Goal: Check status: Check status

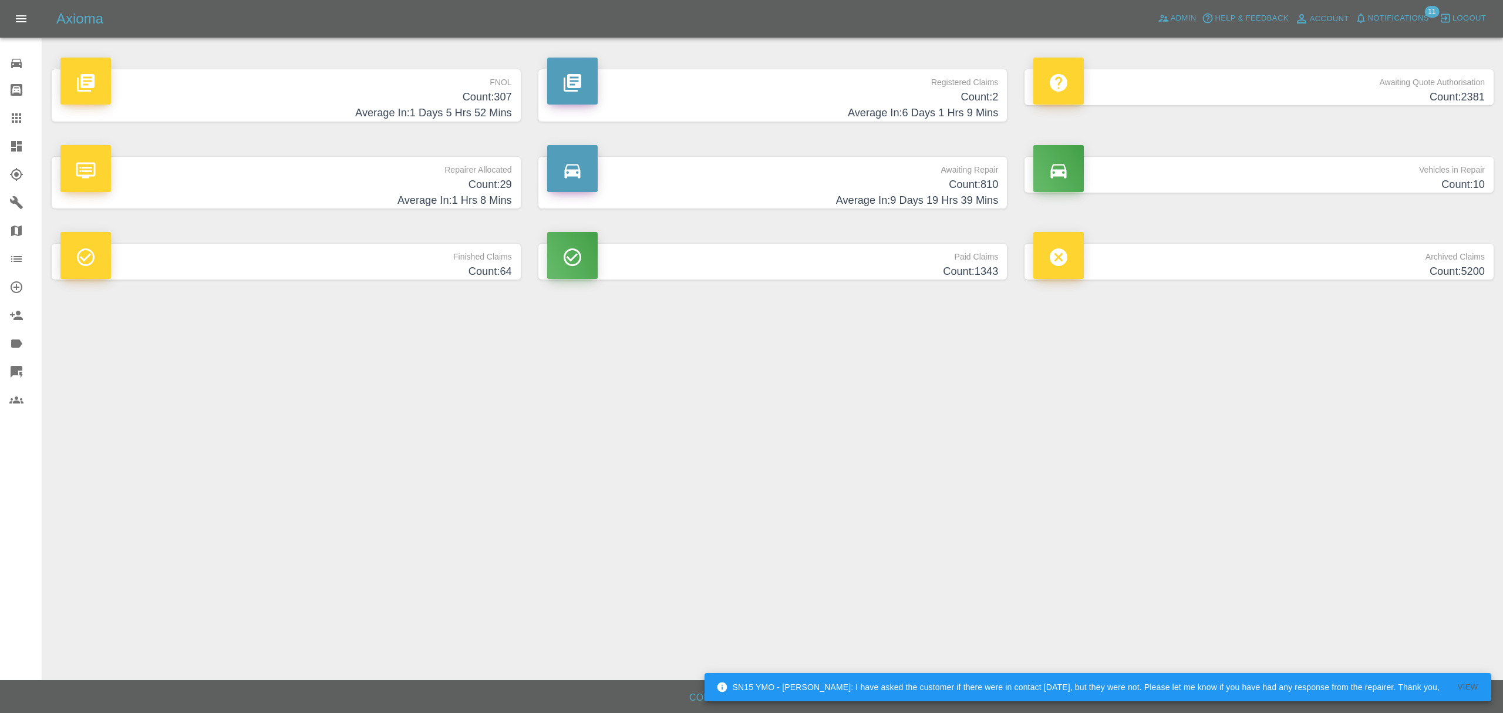
drag, startPoint x: 0, startPoint y: 141, endPoint x: 73, endPoint y: 149, distance: 73.2
click at [0, 141] on link "Dashboard" at bounding box center [21, 146] width 42 height 28
click at [1137, 12] on div "Axioma Admin Help & Feedback Account Notifications 11 Logout" at bounding box center [779, 18] width 1447 height 19
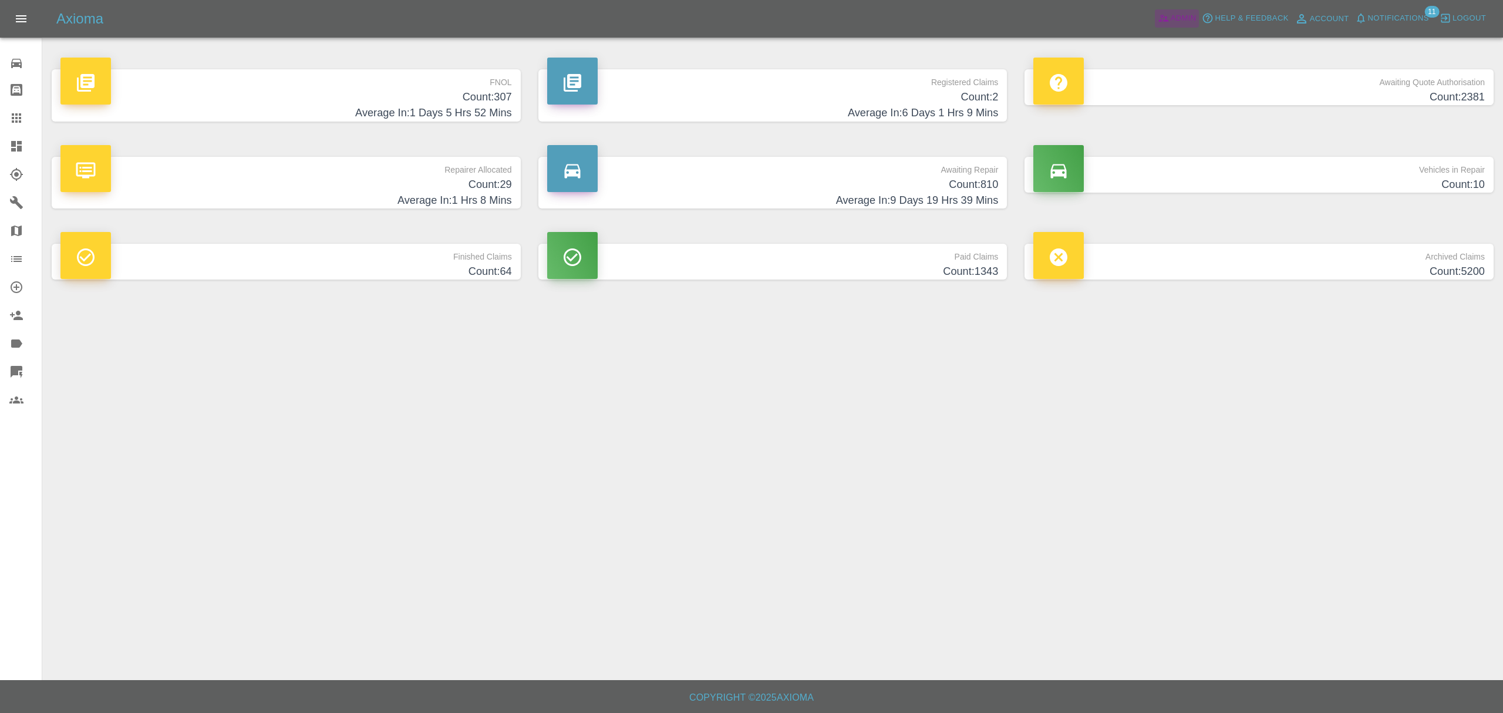
click at [1163, 12] on icon at bounding box center [1164, 18] width 12 height 12
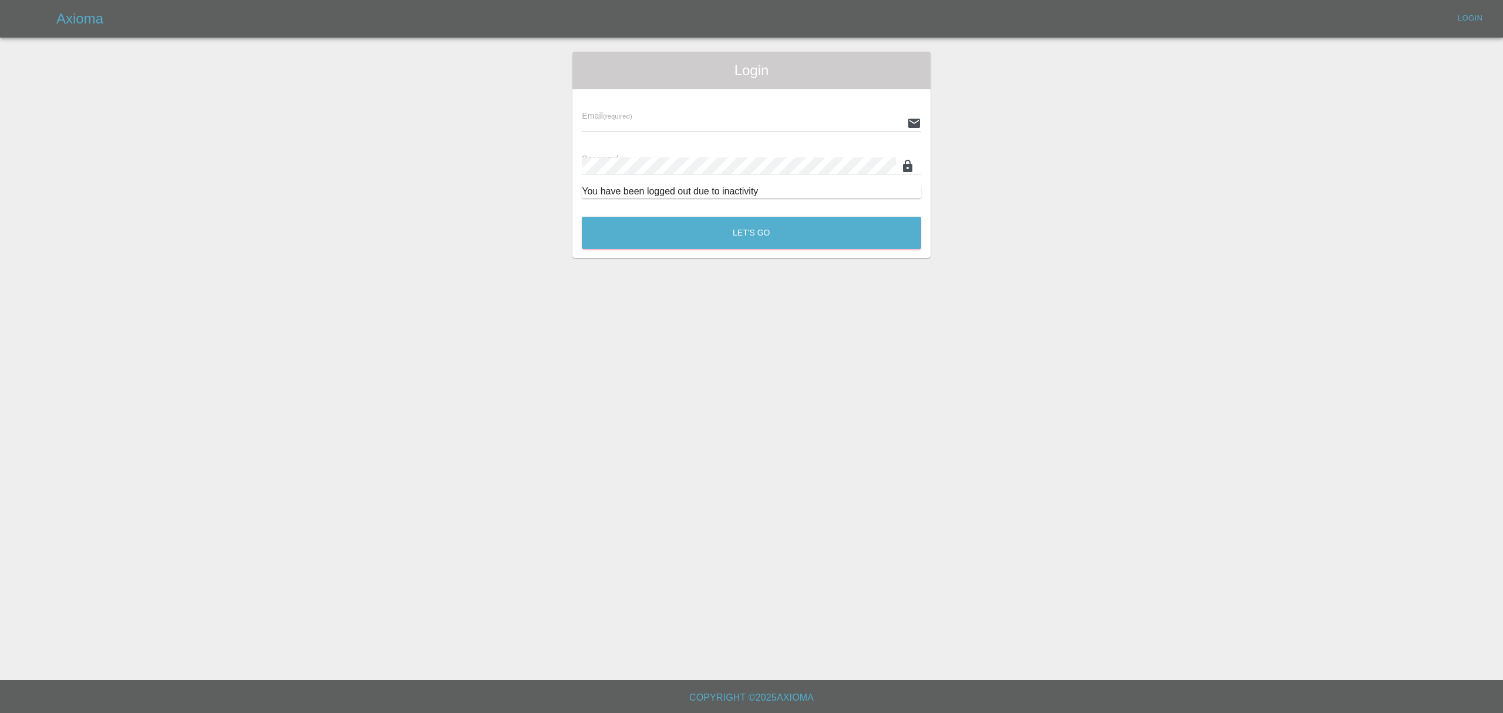
type input "[PERSON_NAME][EMAIL_ADDRESS][DOMAIN_NAME]"
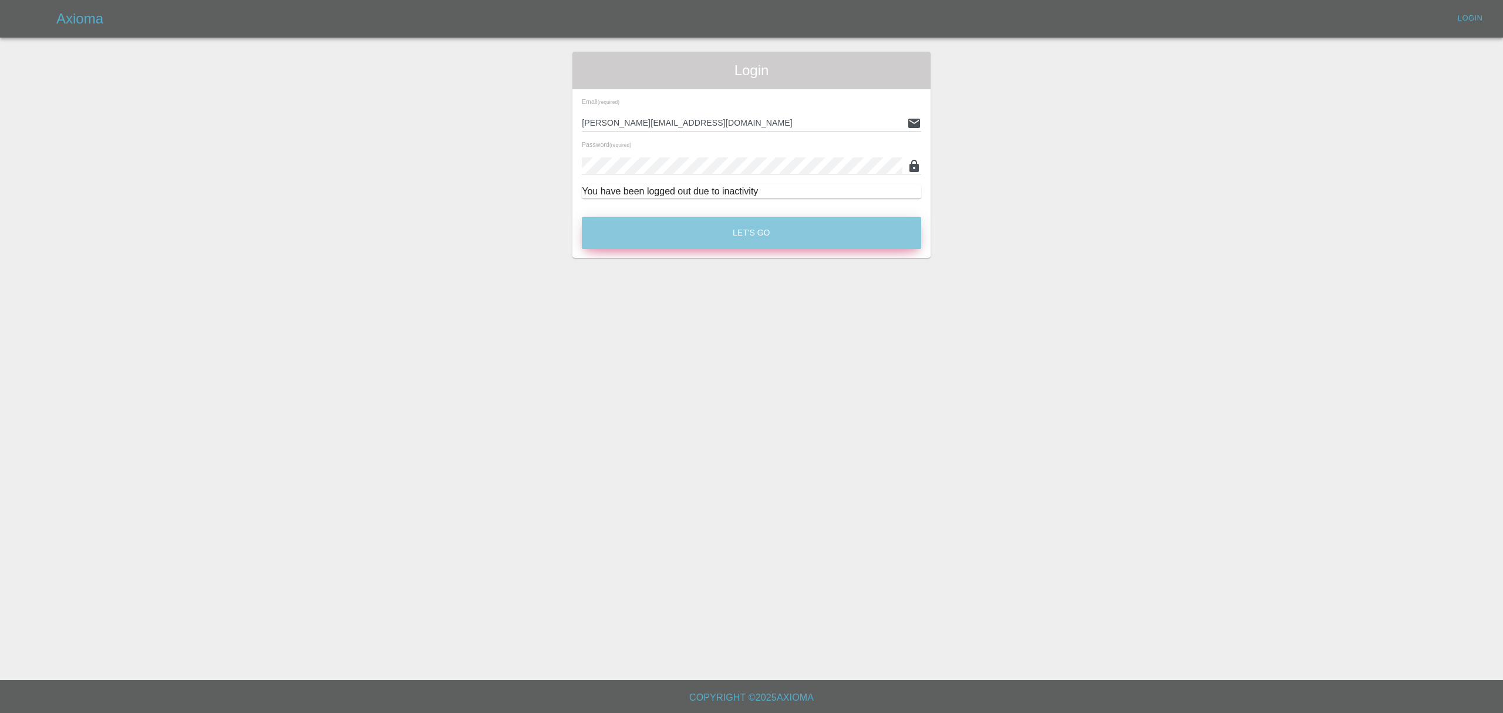
click at [708, 242] on button "Let's Go" at bounding box center [751, 233] width 339 height 32
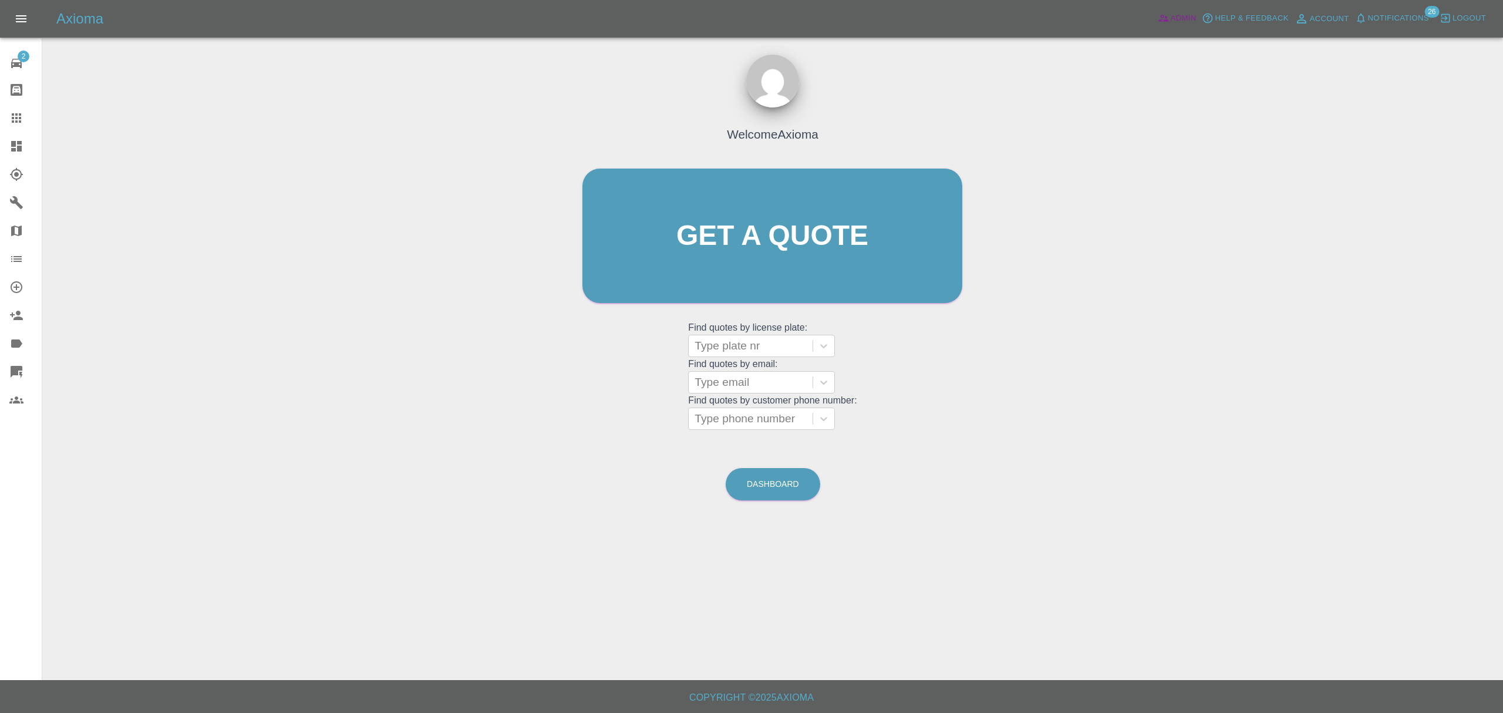
click at [1179, 22] on span "Admin" at bounding box center [1184, 19] width 26 height 14
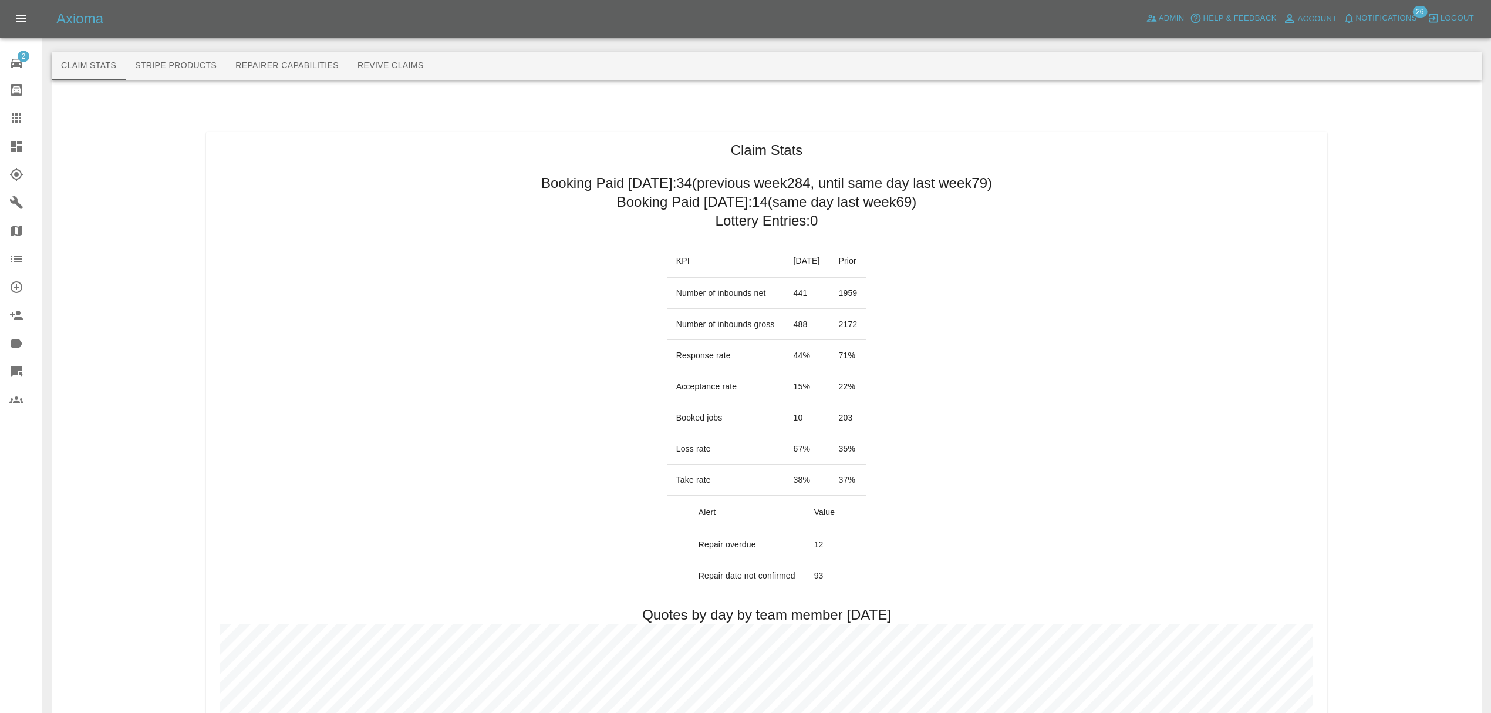
click at [1375, 22] on span "Notifications" at bounding box center [1386, 19] width 61 height 14
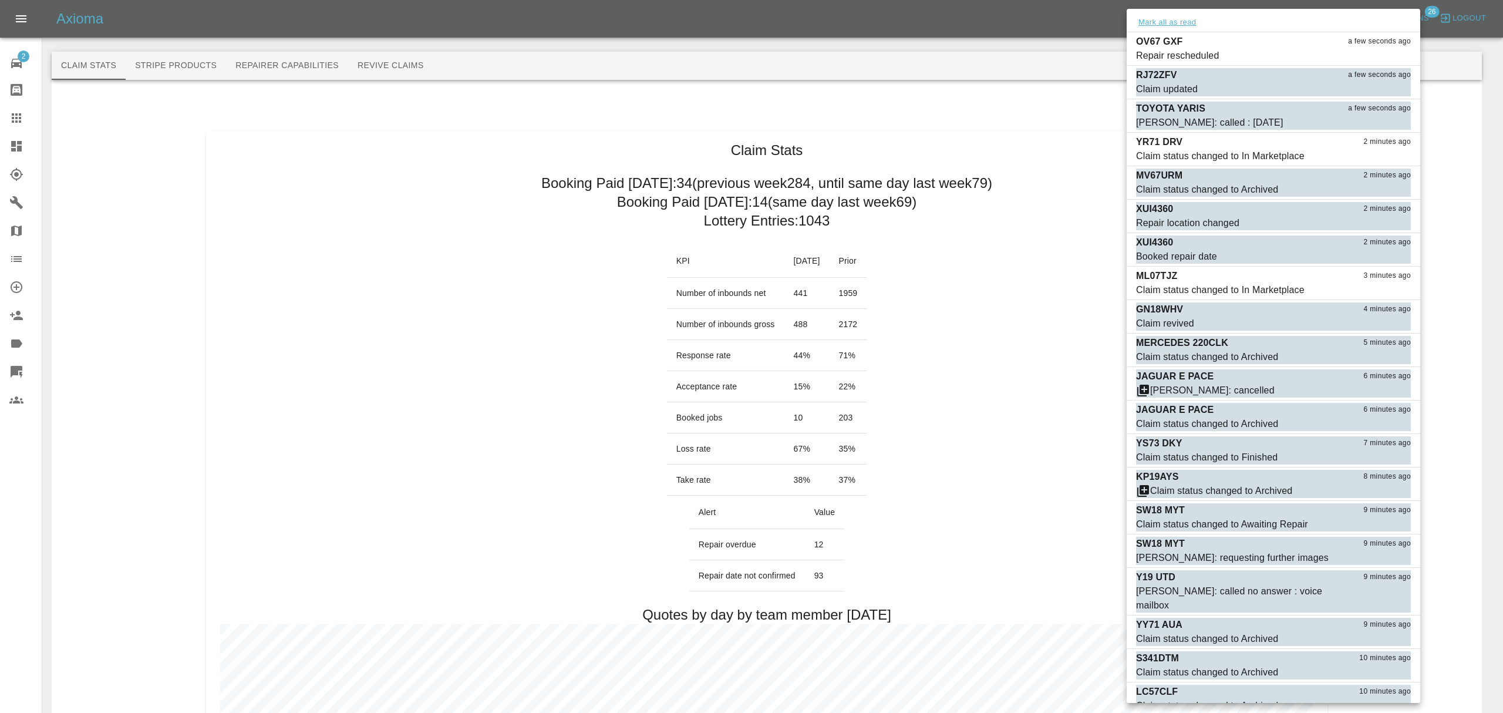
click at [1175, 26] on button "Mark all as read" at bounding box center [1167, 23] width 62 height 14
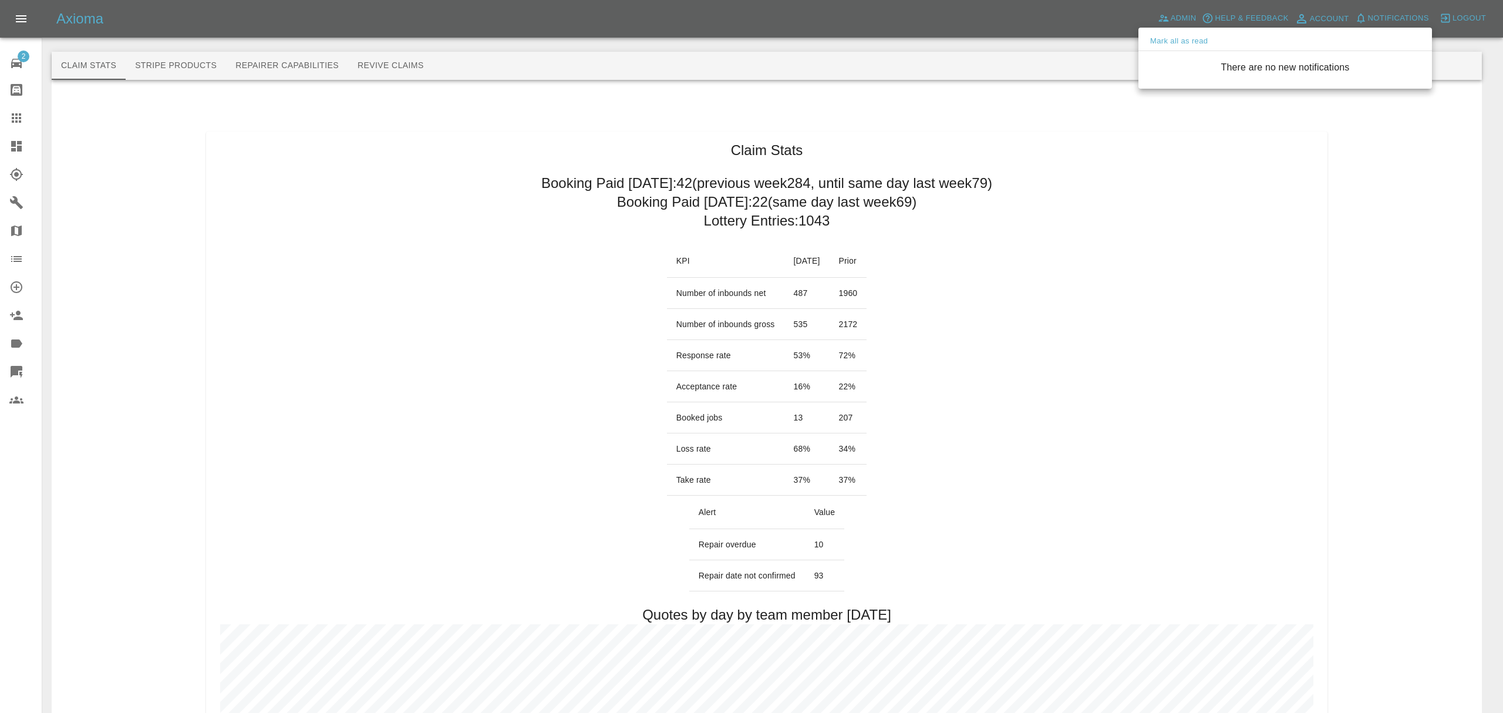
click at [1104, 242] on div at bounding box center [751, 356] width 1503 height 713
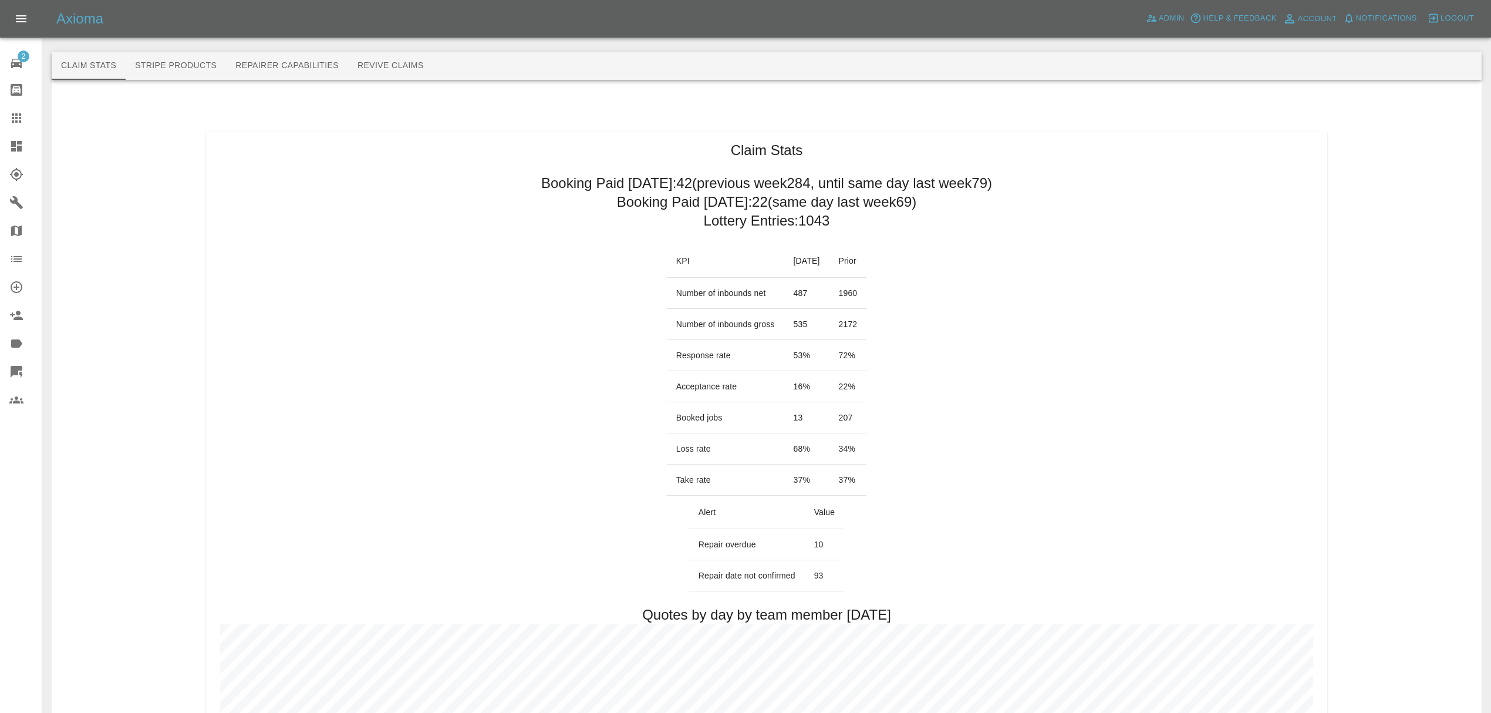
click at [3, 144] on link "Dashboard" at bounding box center [21, 146] width 42 height 28
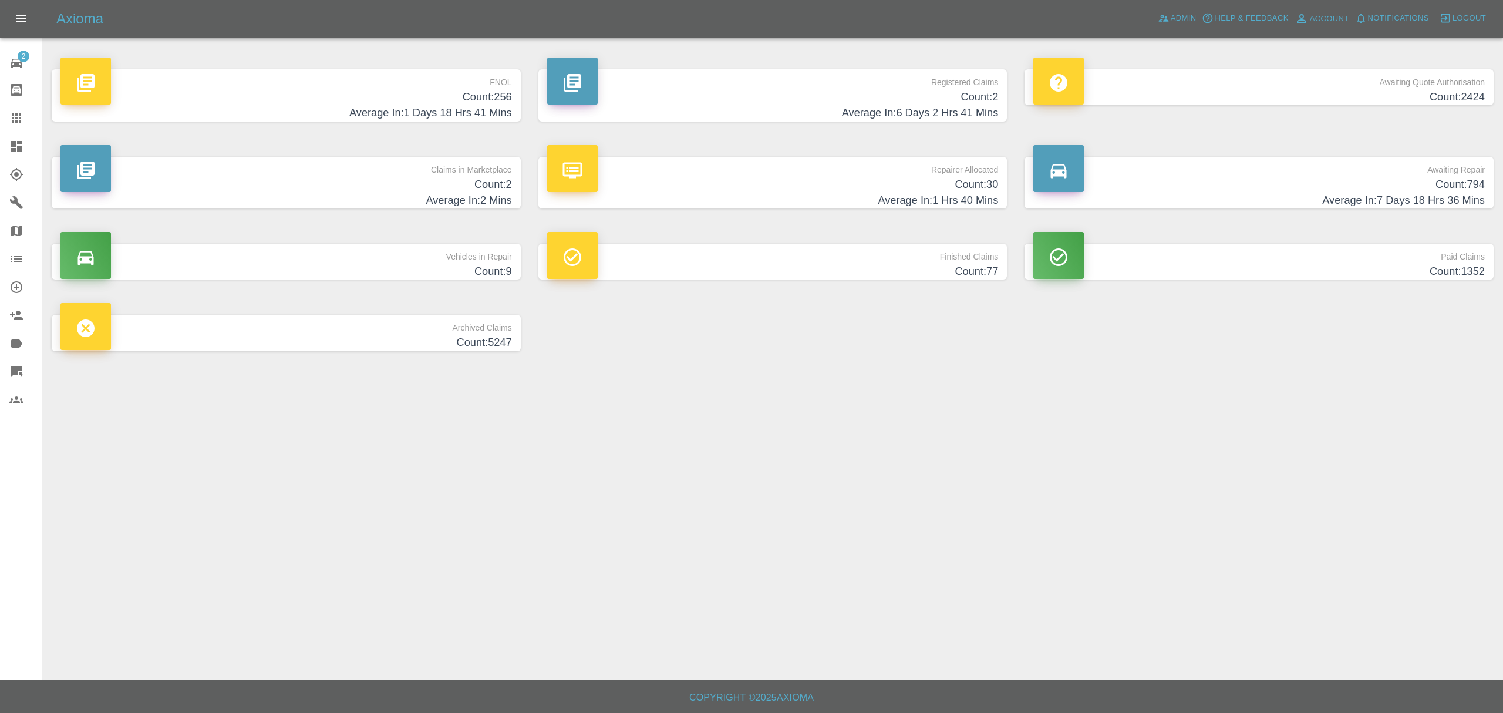
click at [1362, 201] on h4 "Average In: 7 Days 18 Hrs 36 Mins" at bounding box center [1258, 201] width 451 height 16
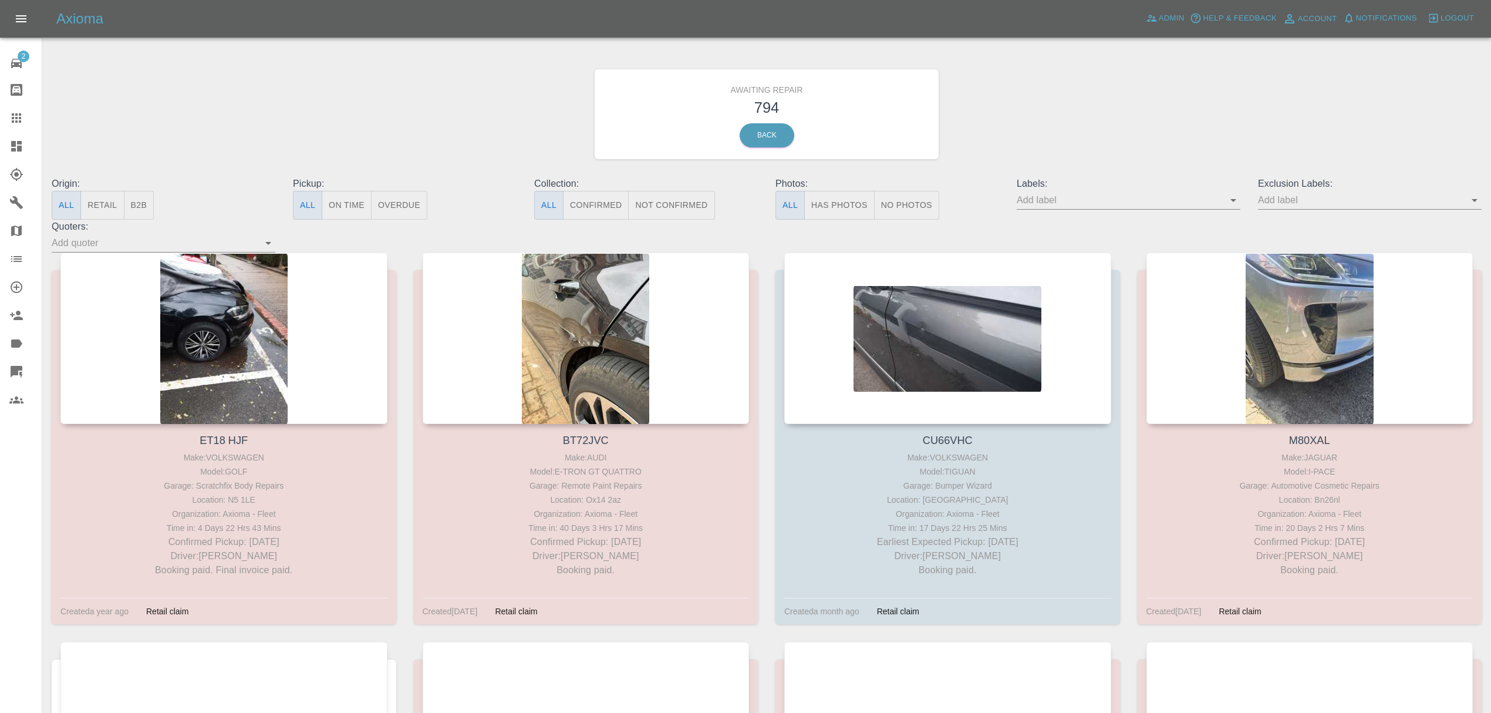
click at [668, 205] on button "Not Confirmed" at bounding box center [671, 205] width 86 height 29
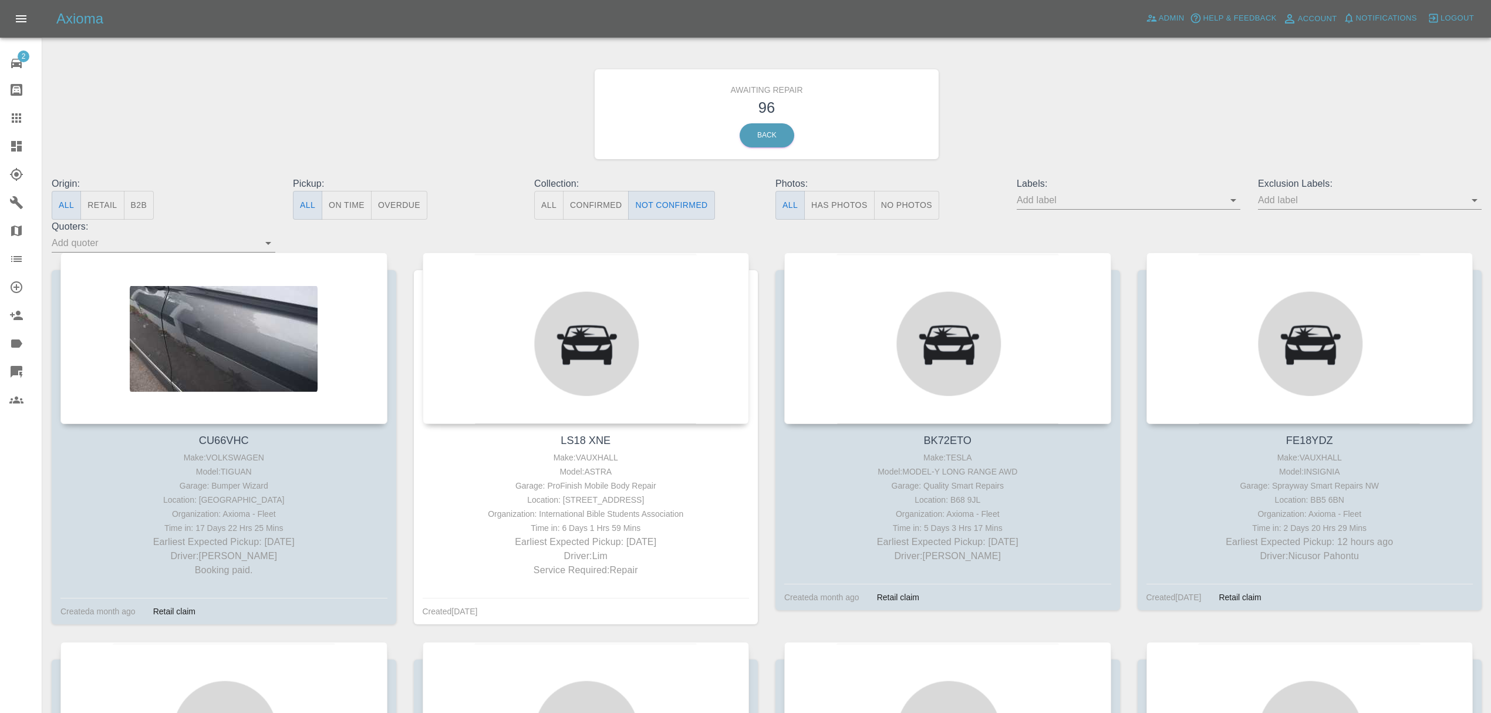
click at [6, 142] on link "Dashboard" at bounding box center [21, 146] width 42 height 28
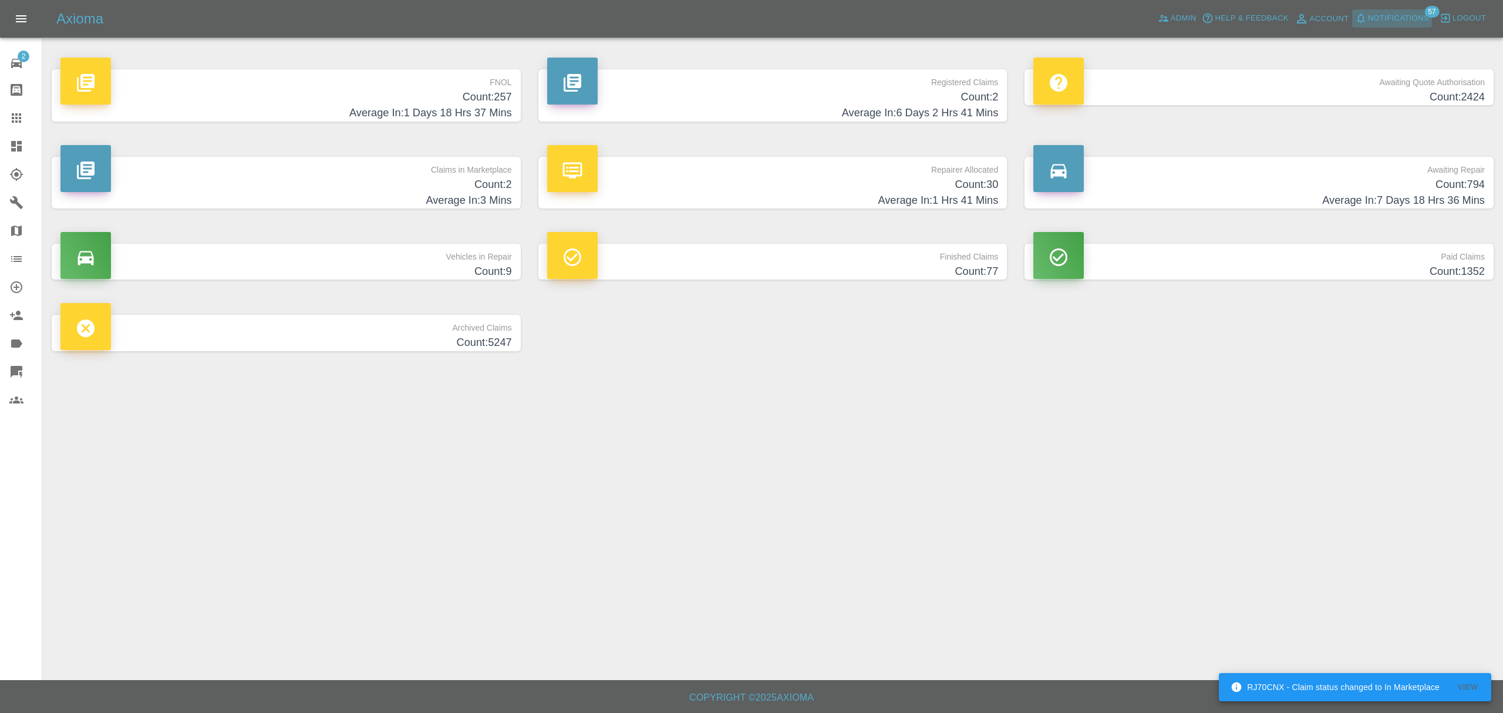
click at [1357, 14] on icon "button" at bounding box center [1361, 18] width 12 height 12
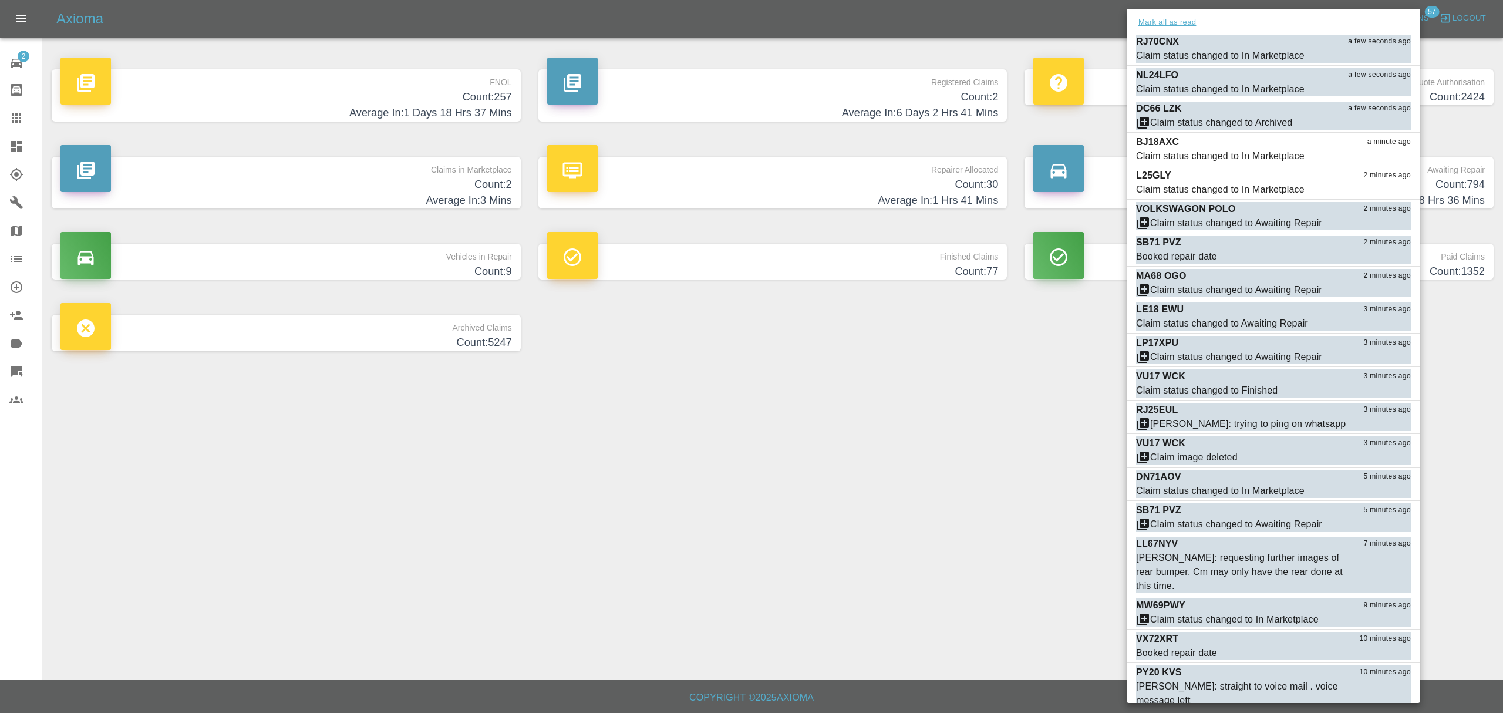
click at [1198, 19] on button "Mark all as read" at bounding box center [1167, 23] width 62 height 14
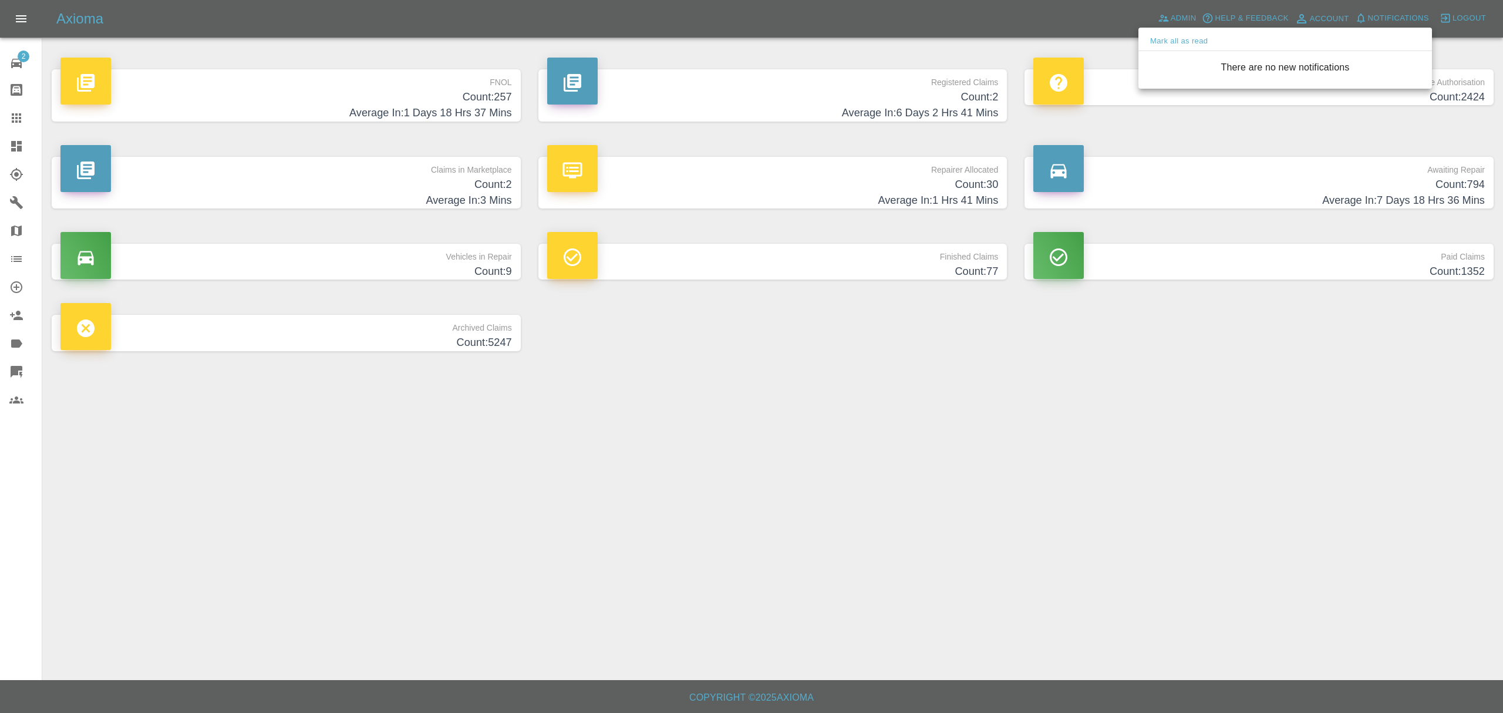
click at [1130, 221] on div at bounding box center [751, 356] width 1503 height 713
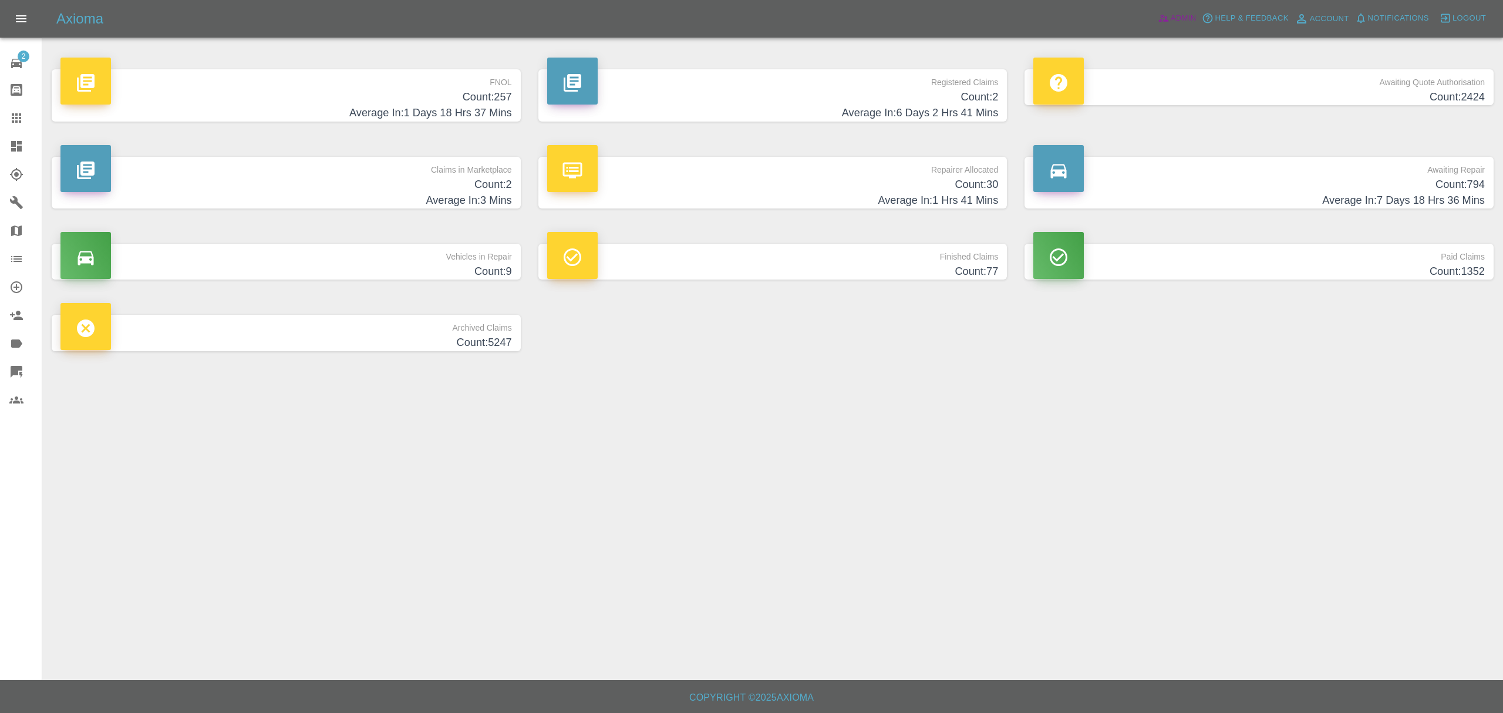
click at [1158, 16] on icon at bounding box center [1164, 18] width 12 height 12
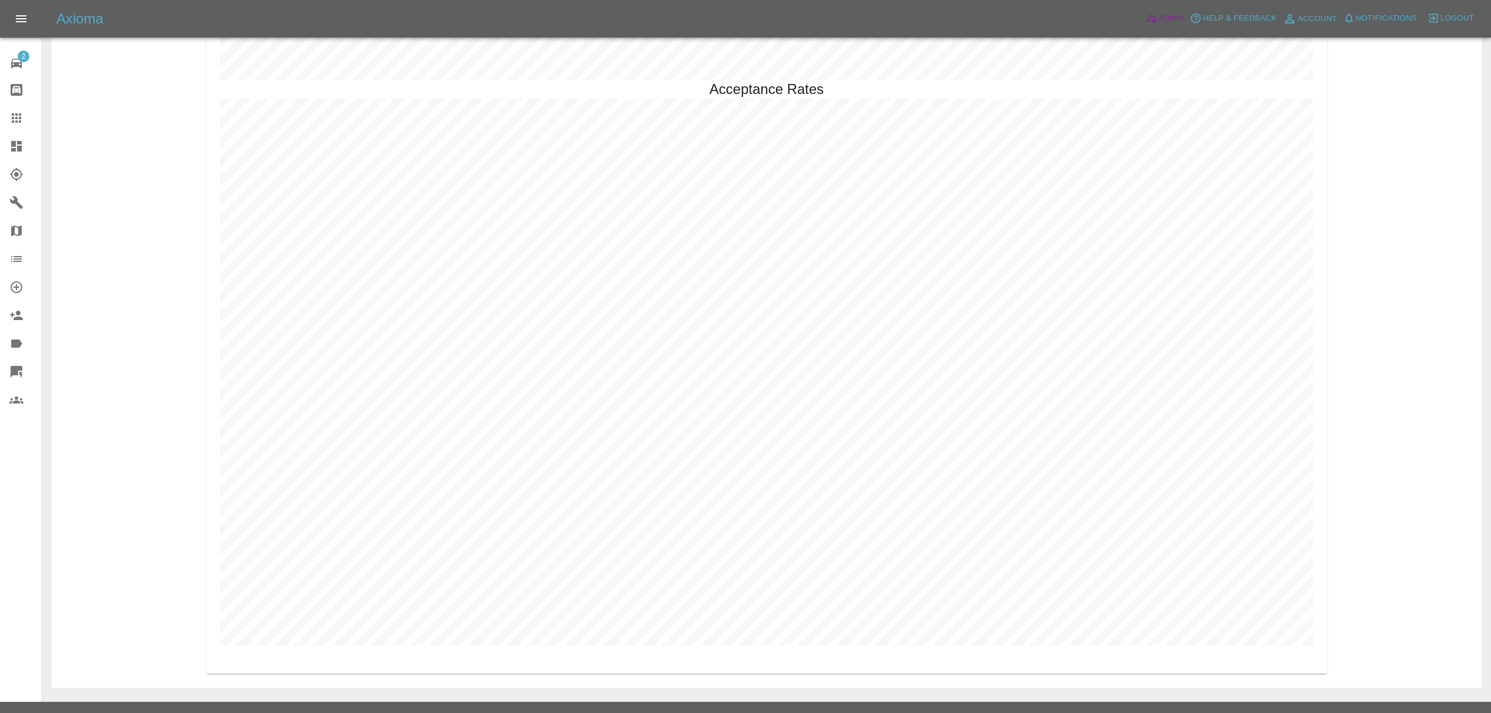
scroll to position [3418, 0]
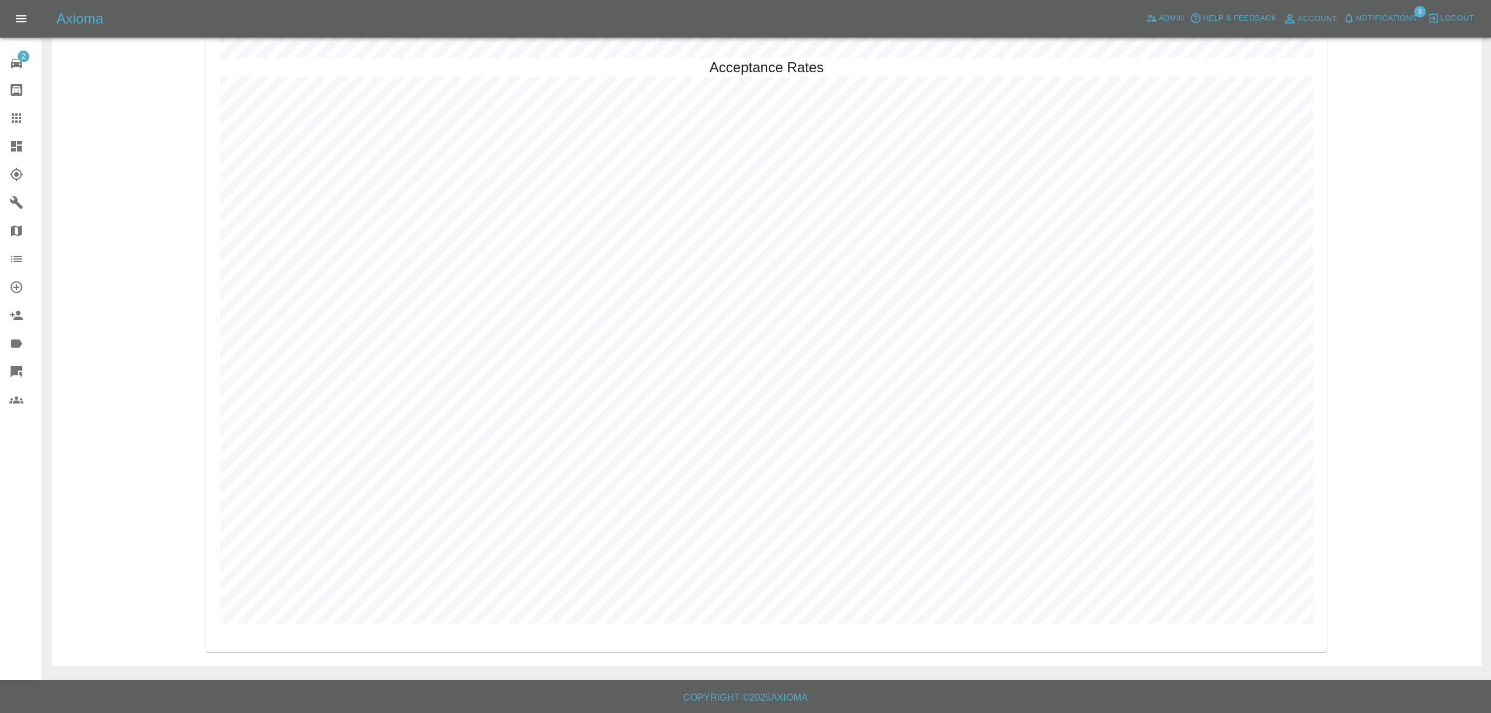
click at [1356, 15] on span "Notifications" at bounding box center [1386, 19] width 61 height 14
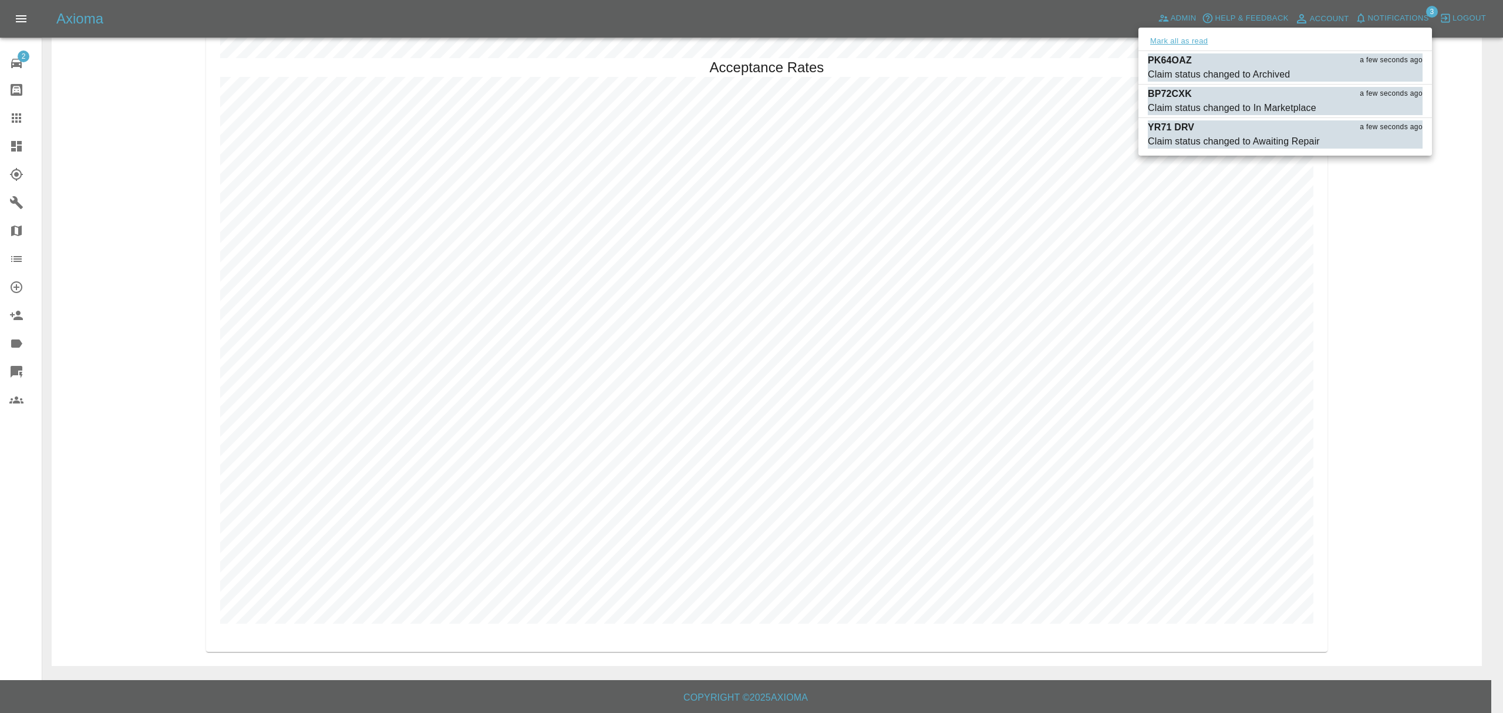
click at [1182, 40] on button "Mark all as read" at bounding box center [1179, 42] width 62 height 14
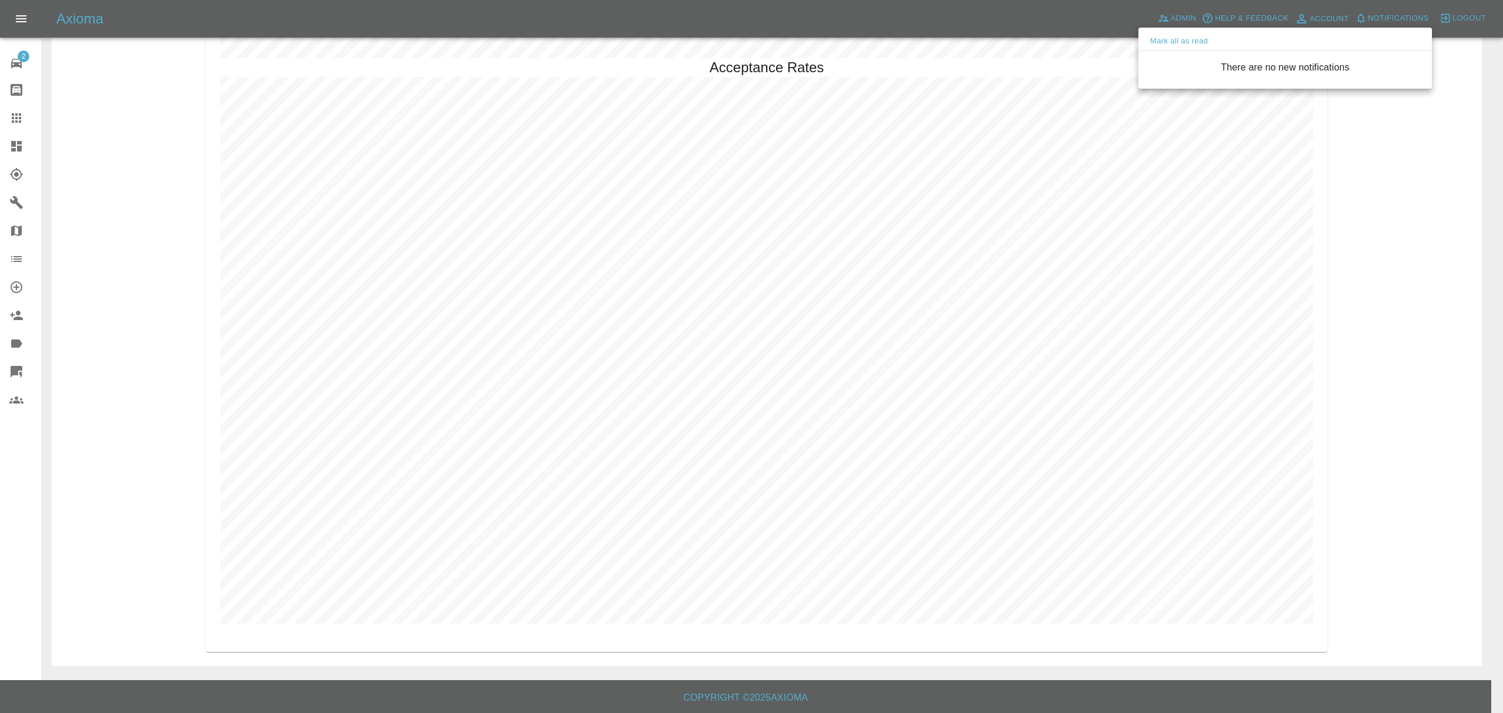
click at [1372, 160] on div at bounding box center [751, 356] width 1503 height 713
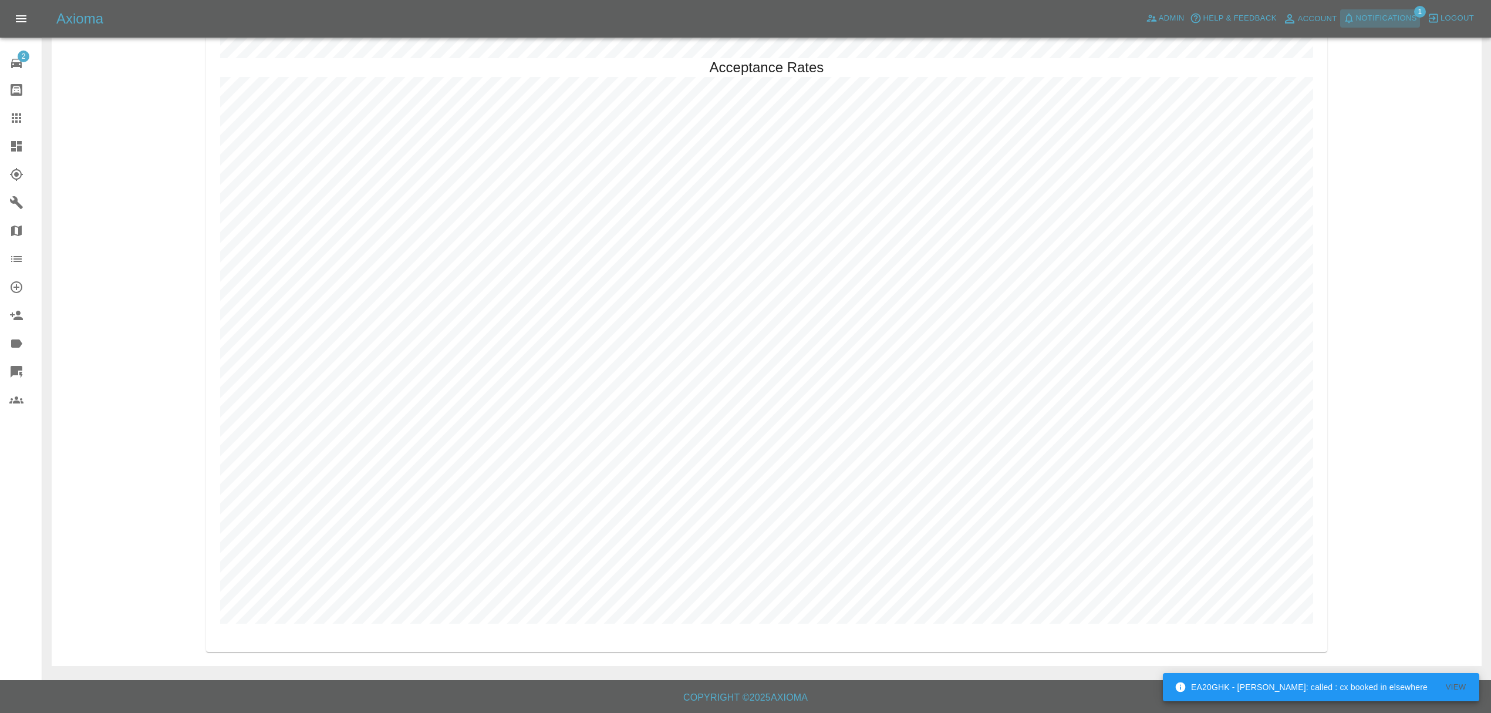
click at [1360, 12] on span "Notifications" at bounding box center [1386, 19] width 61 height 14
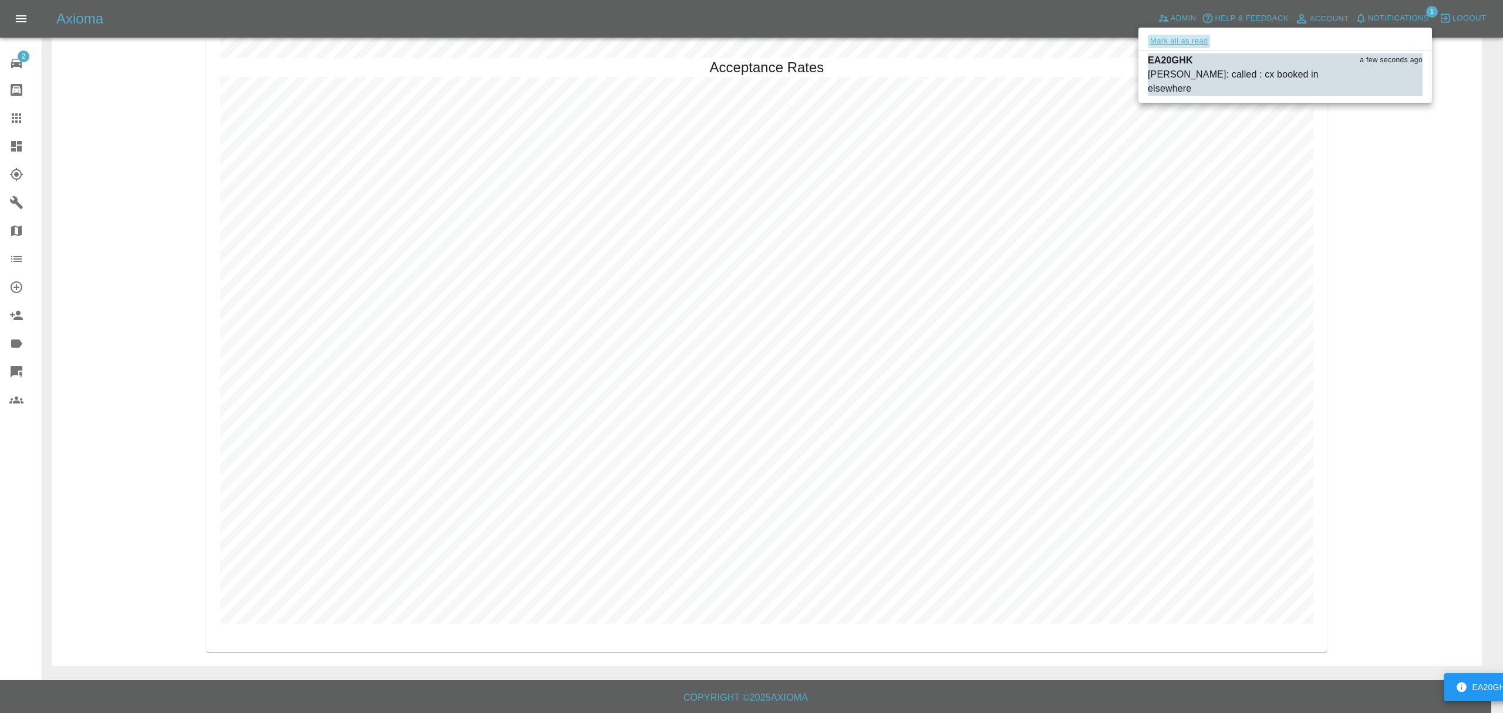
click at [1204, 38] on button "Mark all as read" at bounding box center [1179, 42] width 62 height 14
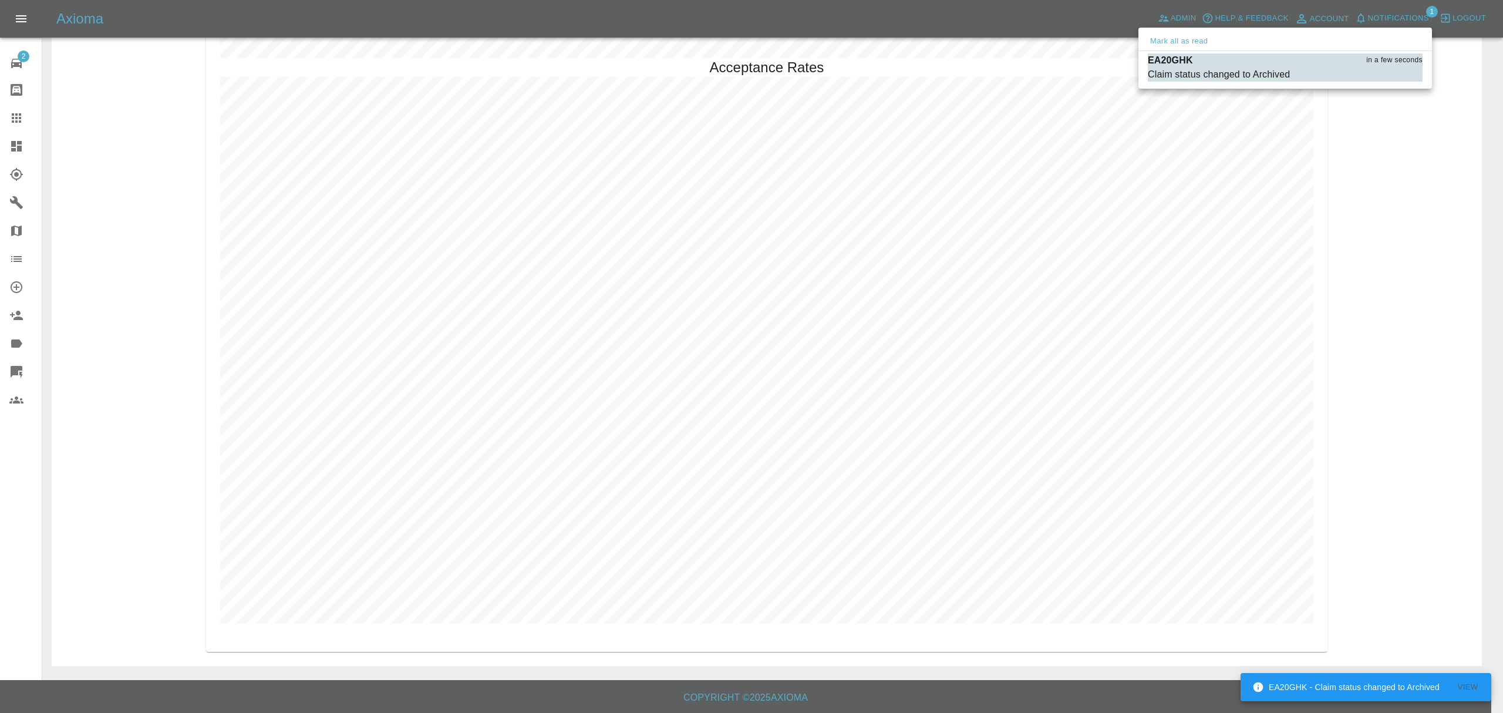
click at [1332, 150] on div at bounding box center [751, 356] width 1503 height 713
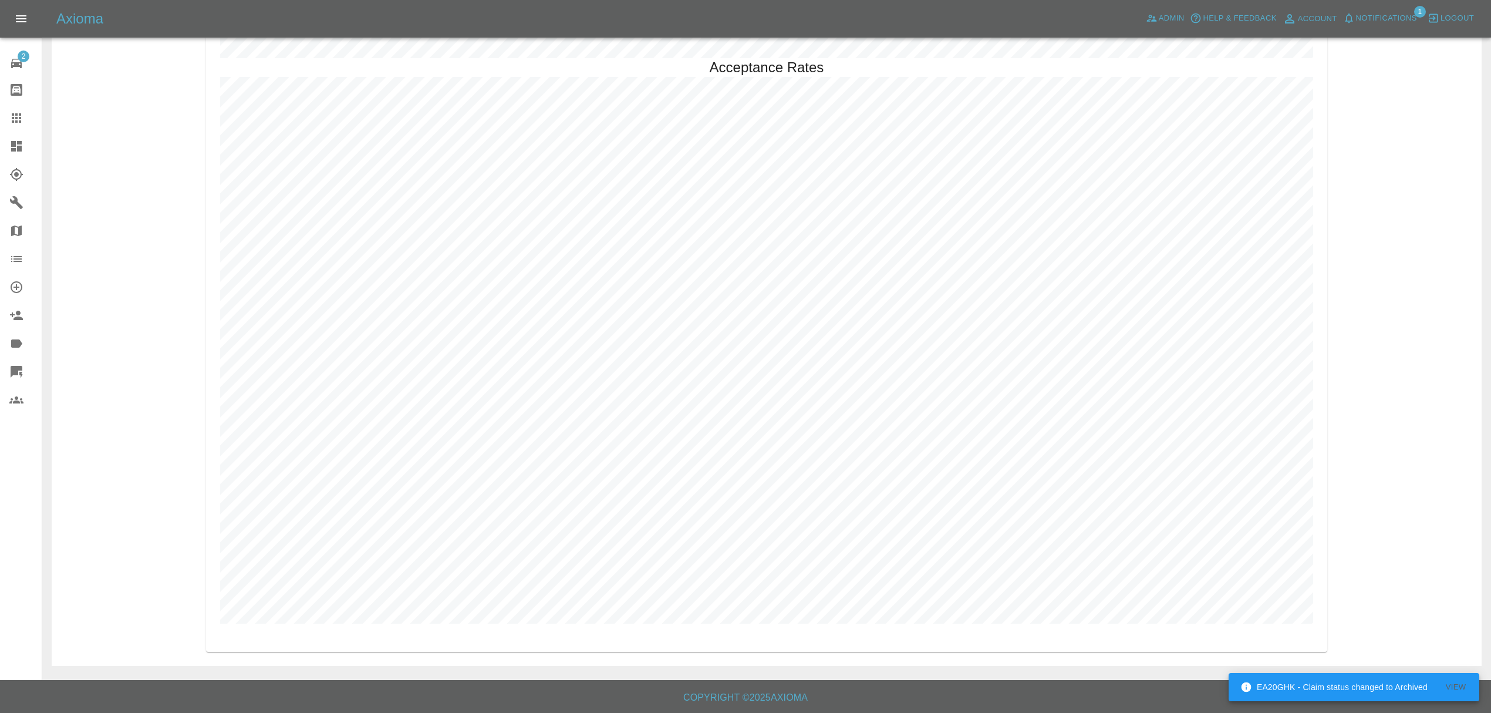
click at [2, 148] on link "Dashboard" at bounding box center [21, 146] width 42 height 28
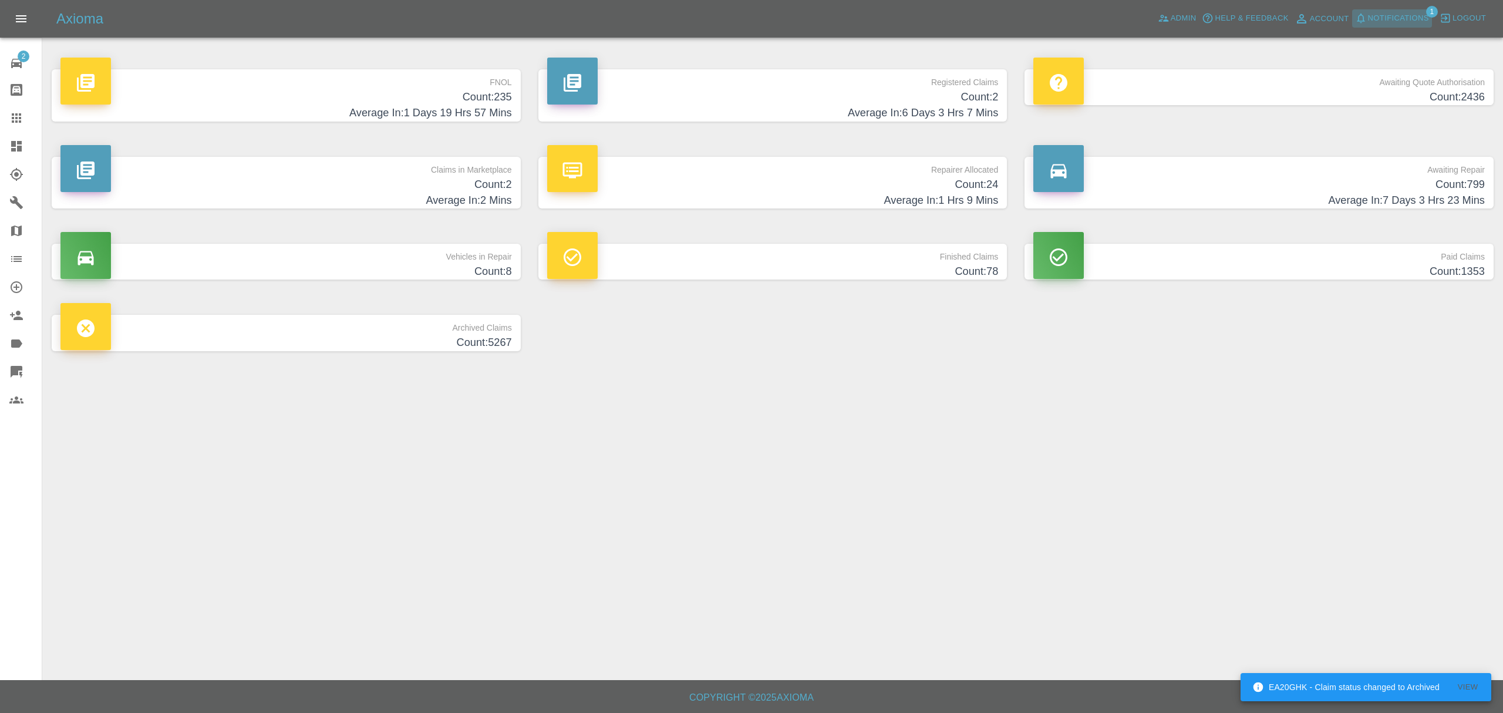
click at [1388, 19] on span "Notifications" at bounding box center [1398, 19] width 61 height 14
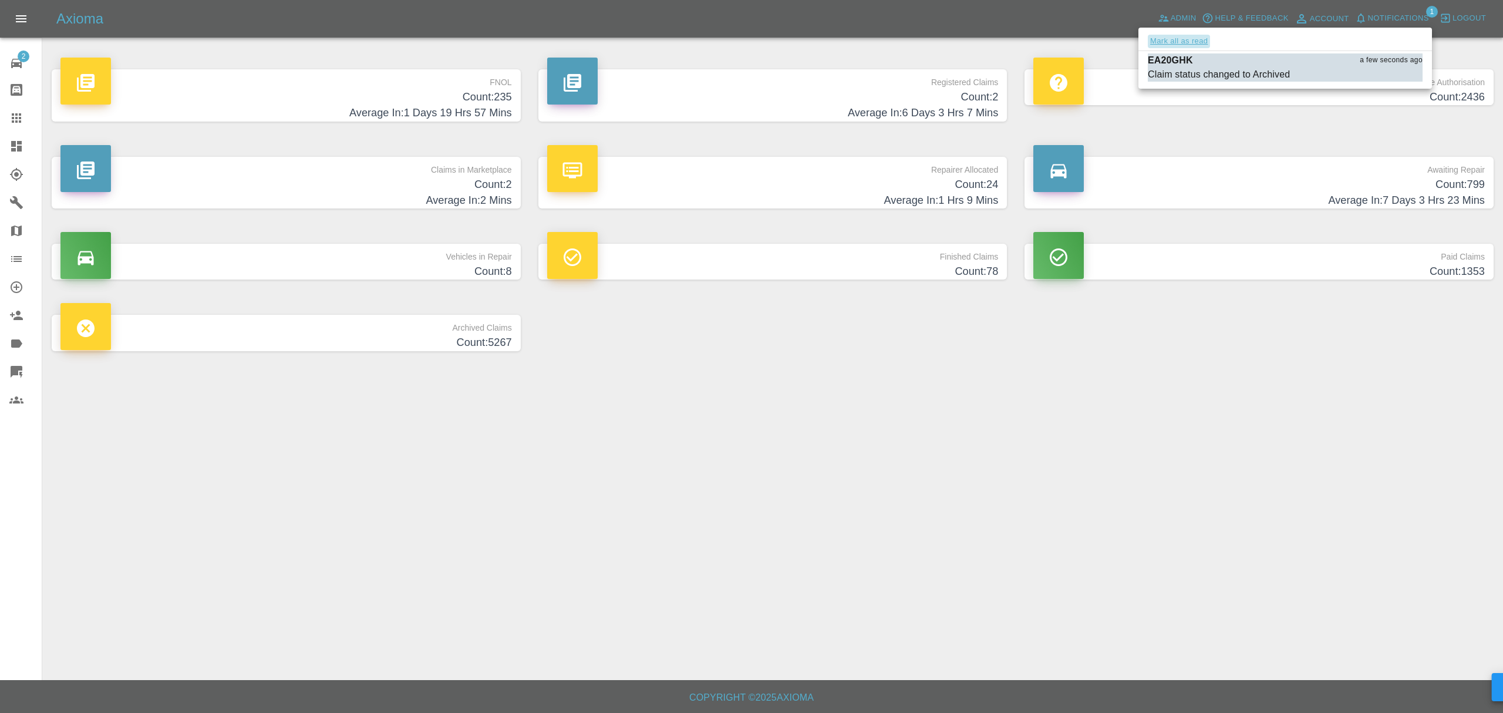
click at [1175, 47] on button "Mark all as read" at bounding box center [1179, 42] width 62 height 14
click at [1121, 492] on div at bounding box center [751, 356] width 1503 height 713
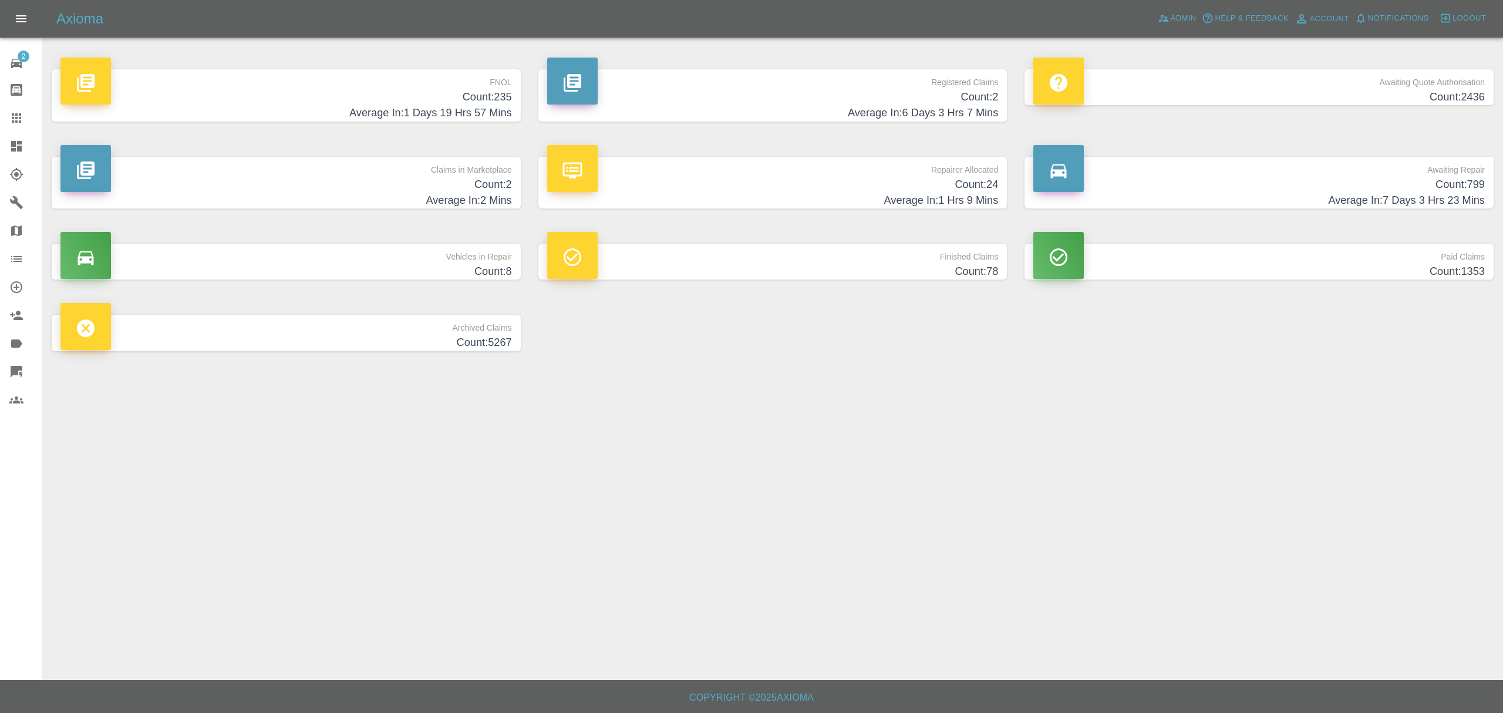
click at [969, 180] on h4 "Count: 24" at bounding box center [772, 185] width 451 height 16
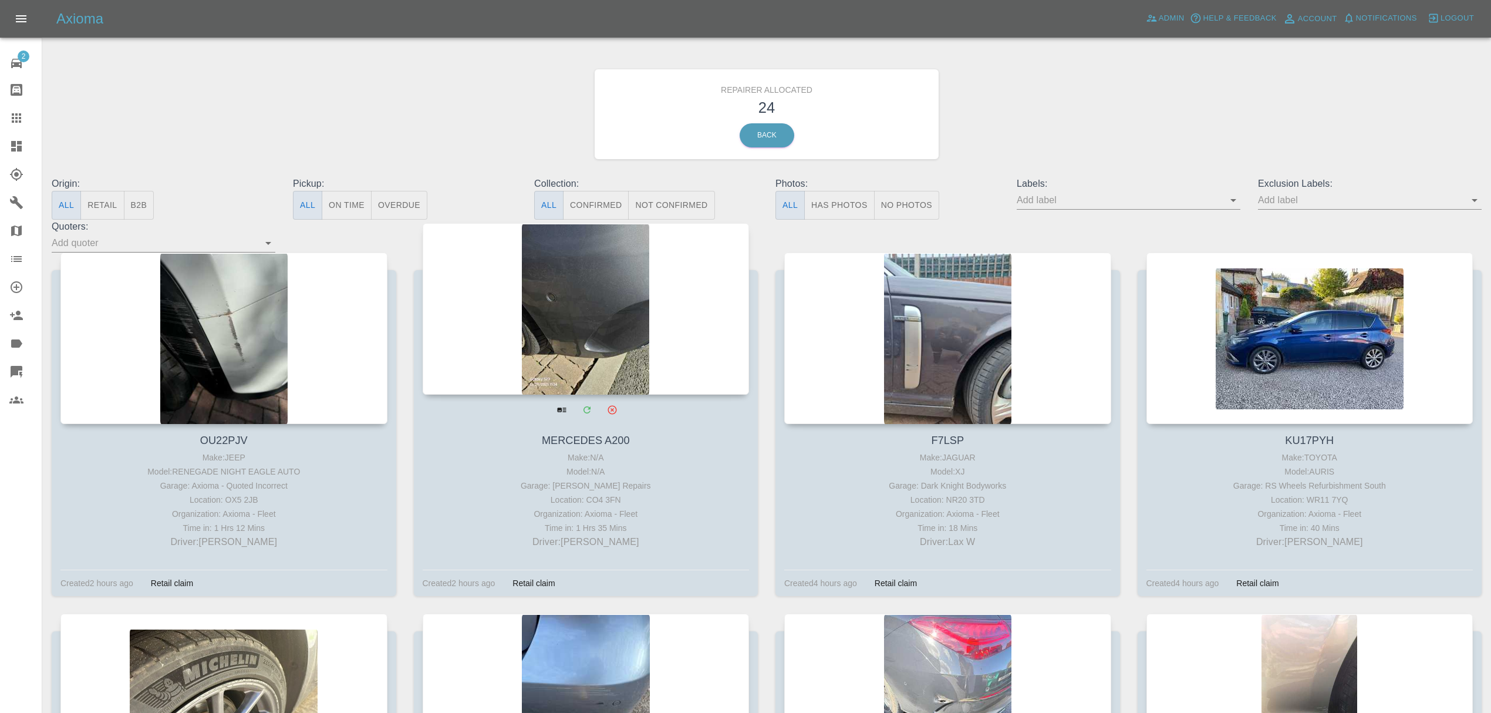
click at [560, 397] on link "View" at bounding box center [562, 409] width 24 height 24
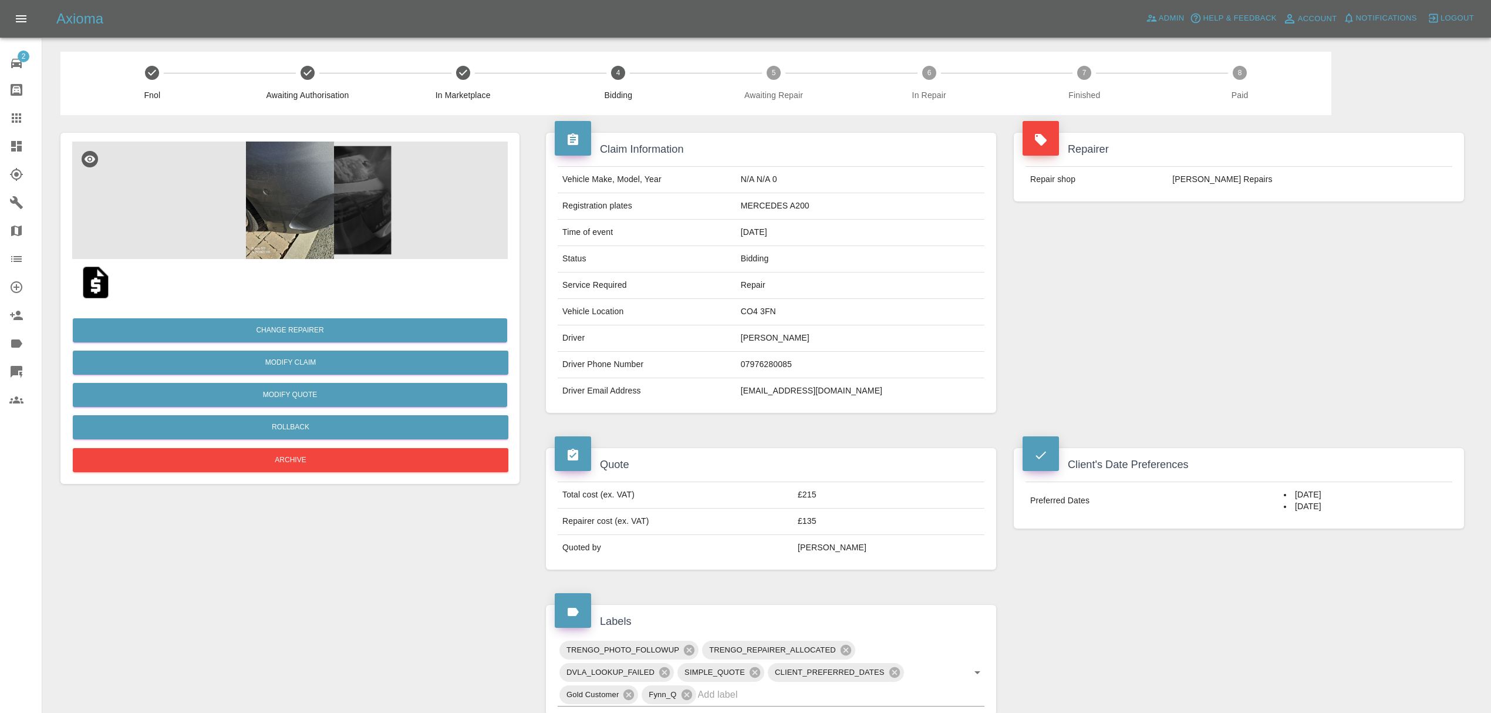
click at [19, 144] on icon at bounding box center [16, 146] width 11 height 11
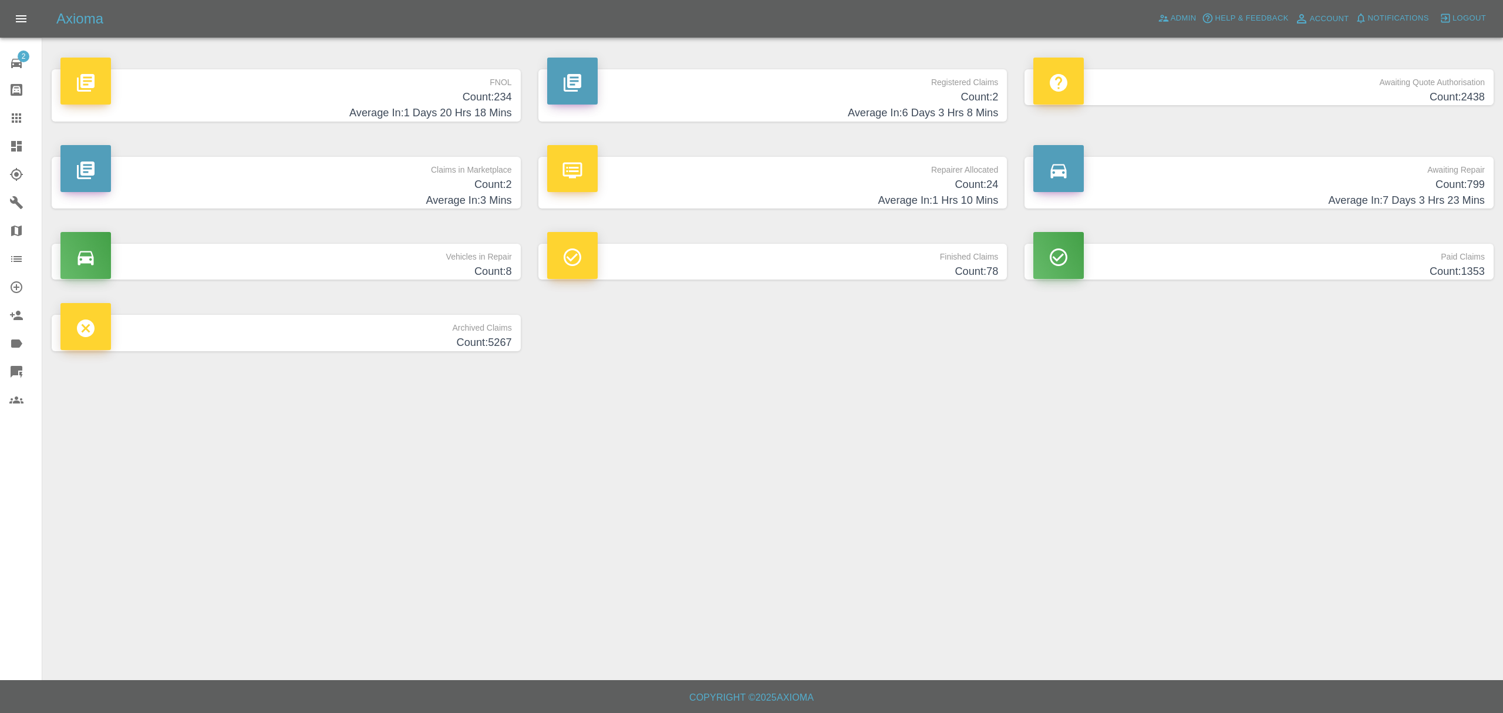
click at [494, 177] on h4 "Count: 2" at bounding box center [285, 185] width 451 height 16
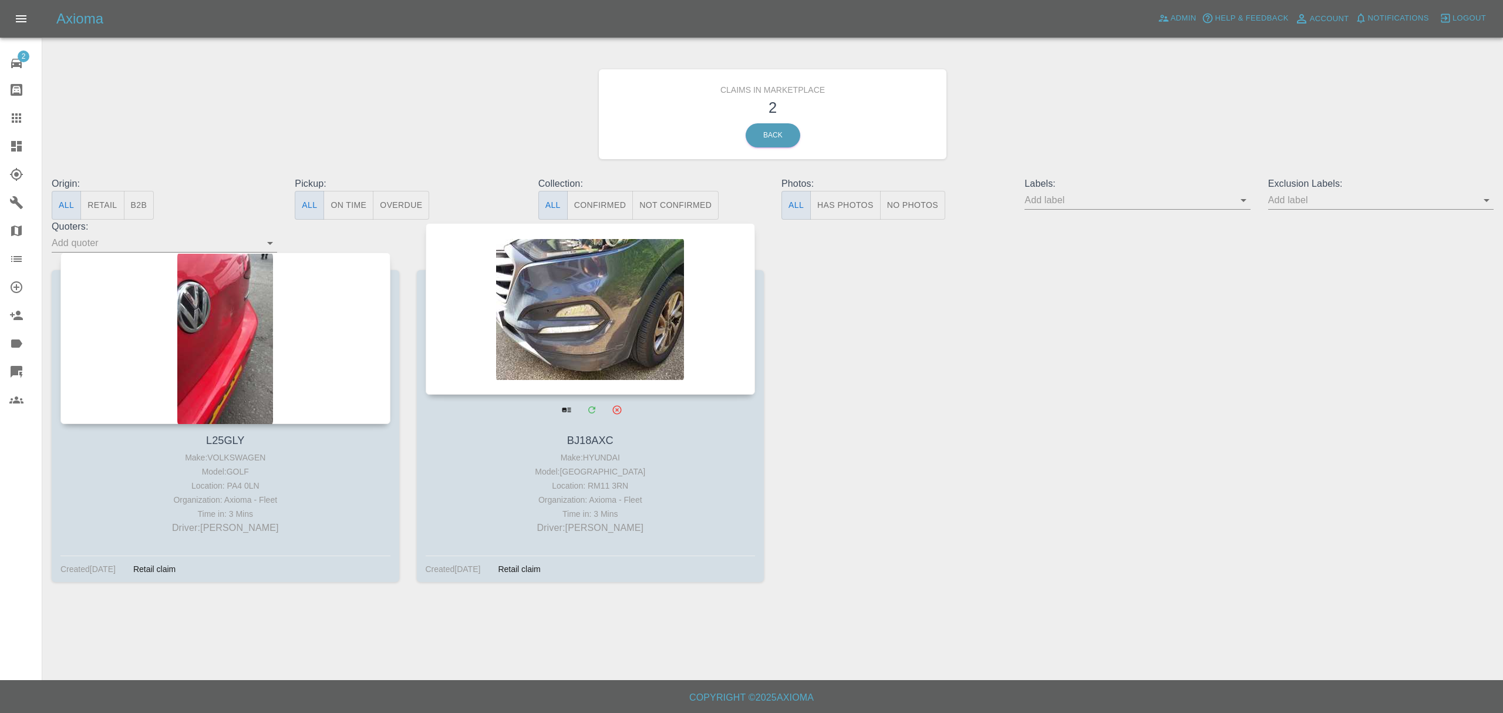
click at [650, 321] on div at bounding box center [591, 308] width 330 height 171
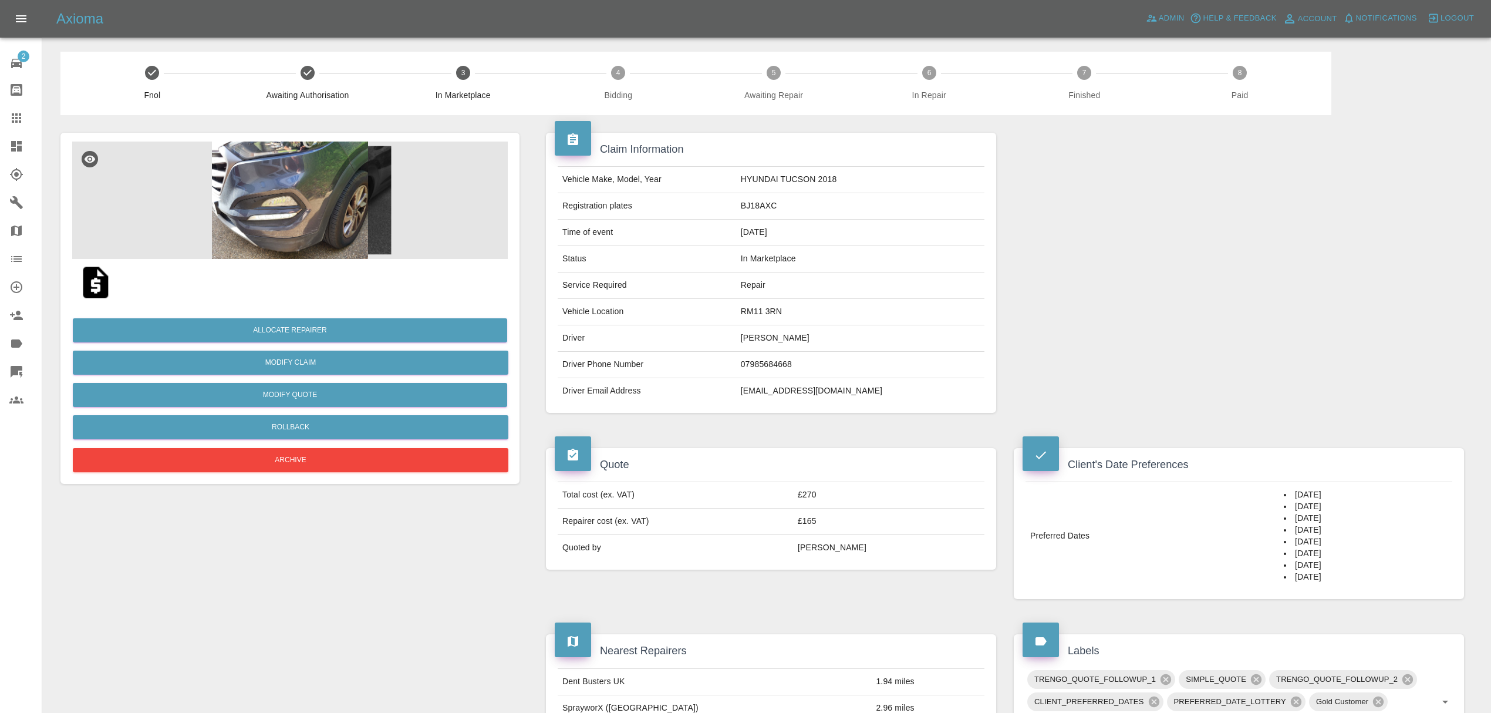
click at [390, 209] on img at bounding box center [290, 199] width 436 height 117
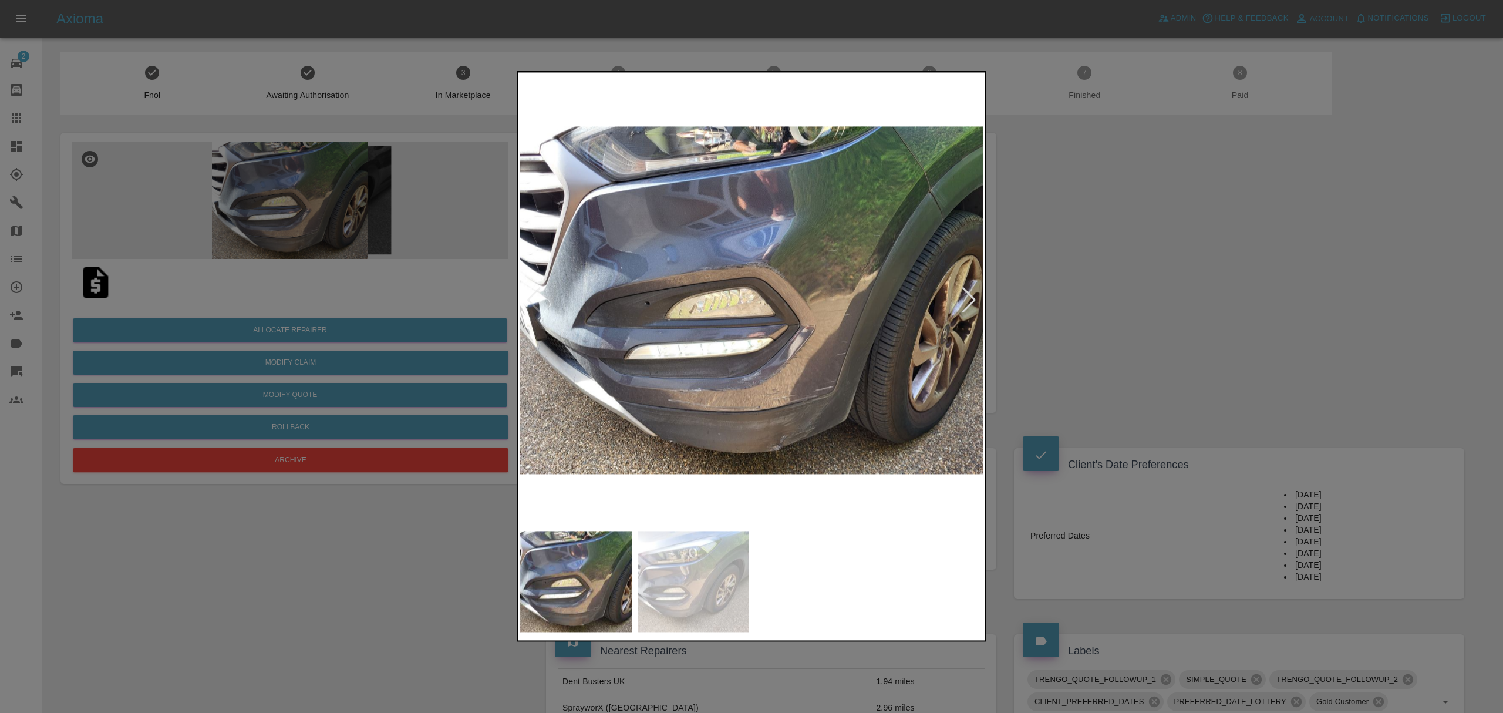
click at [1043, 281] on div at bounding box center [751, 356] width 1503 height 713
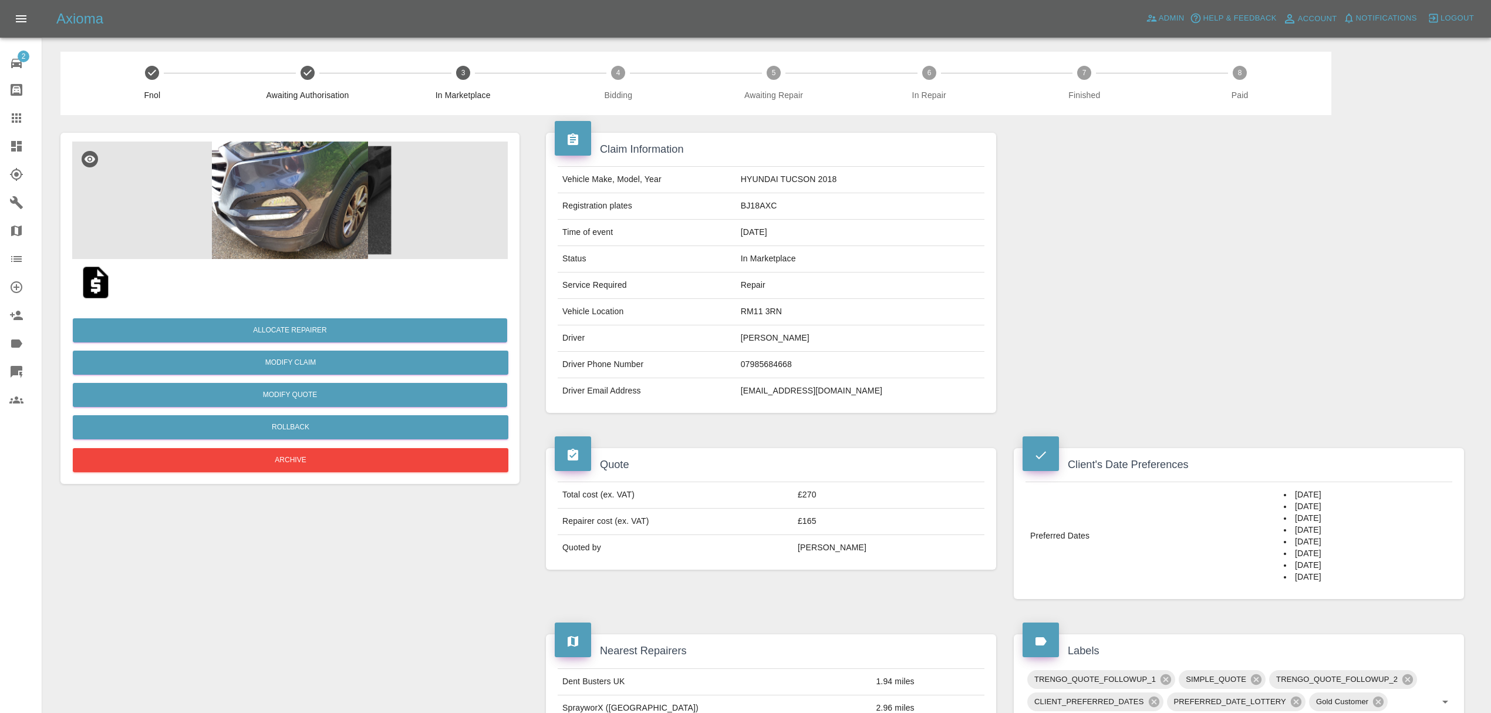
click at [20, 149] on icon at bounding box center [16, 146] width 11 height 11
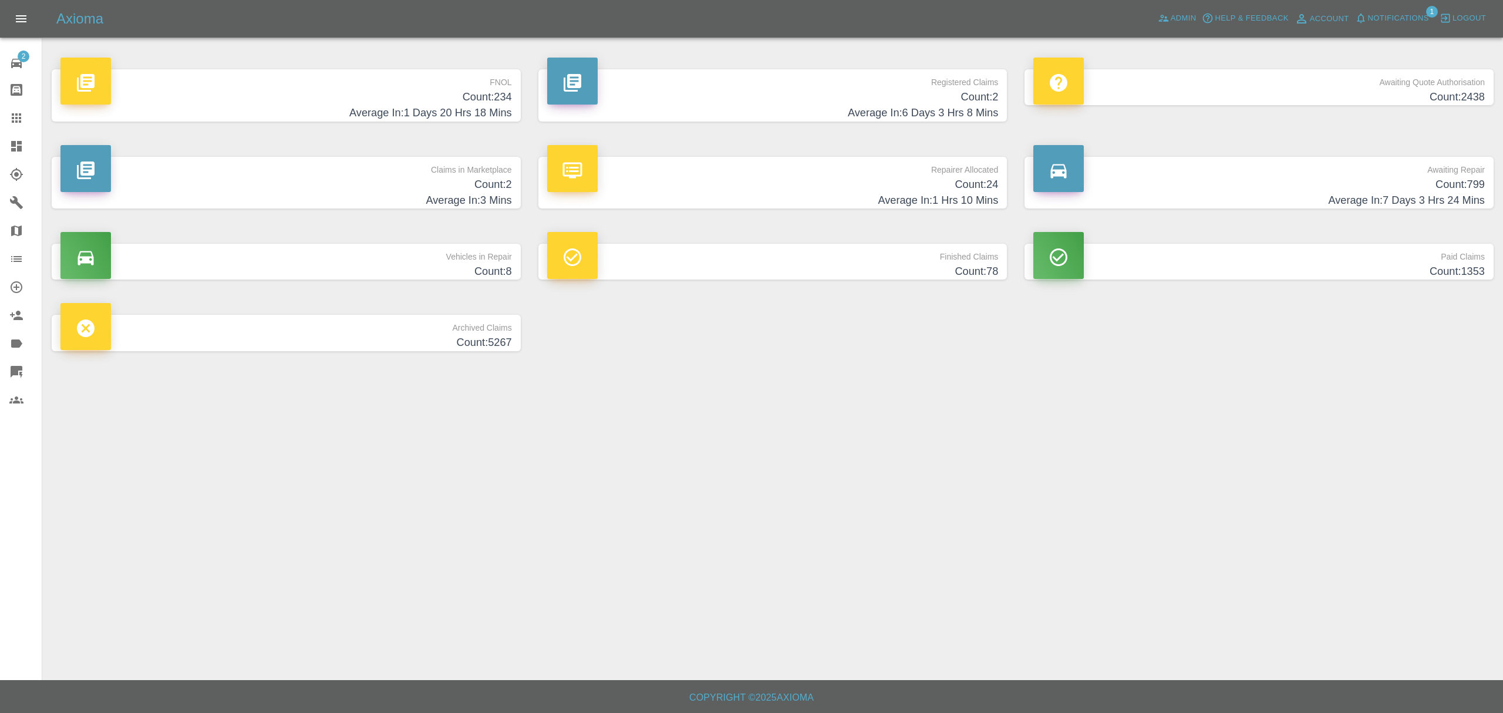
click at [1411, 15] on span "Notifications" at bounding box center [1398, 19] width 61 height 14
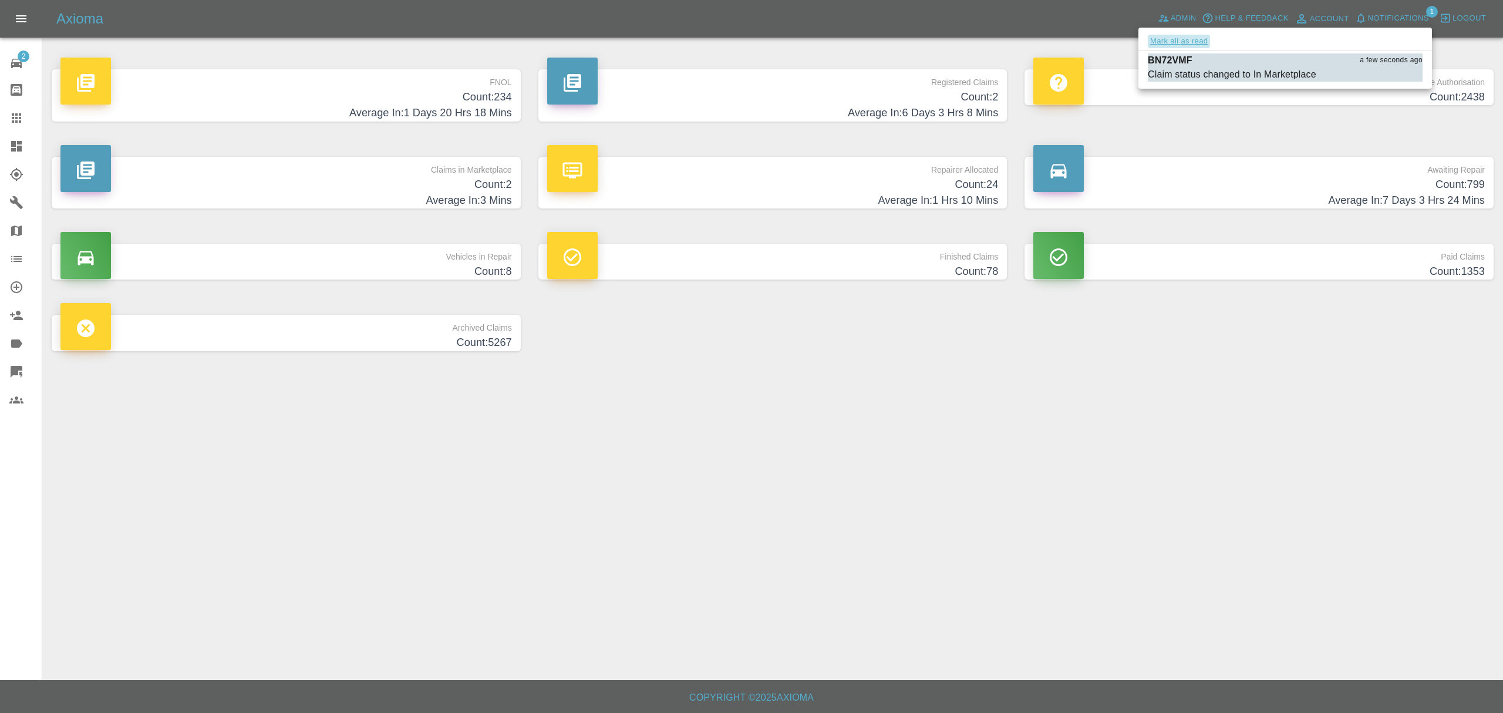
click at [1193, 38] on button "Mark all as read" at bounding box center [1179, 42] width 62 height 14
click at [1022, 495] on div at bounding box center [751, 356] width 1503 height 713
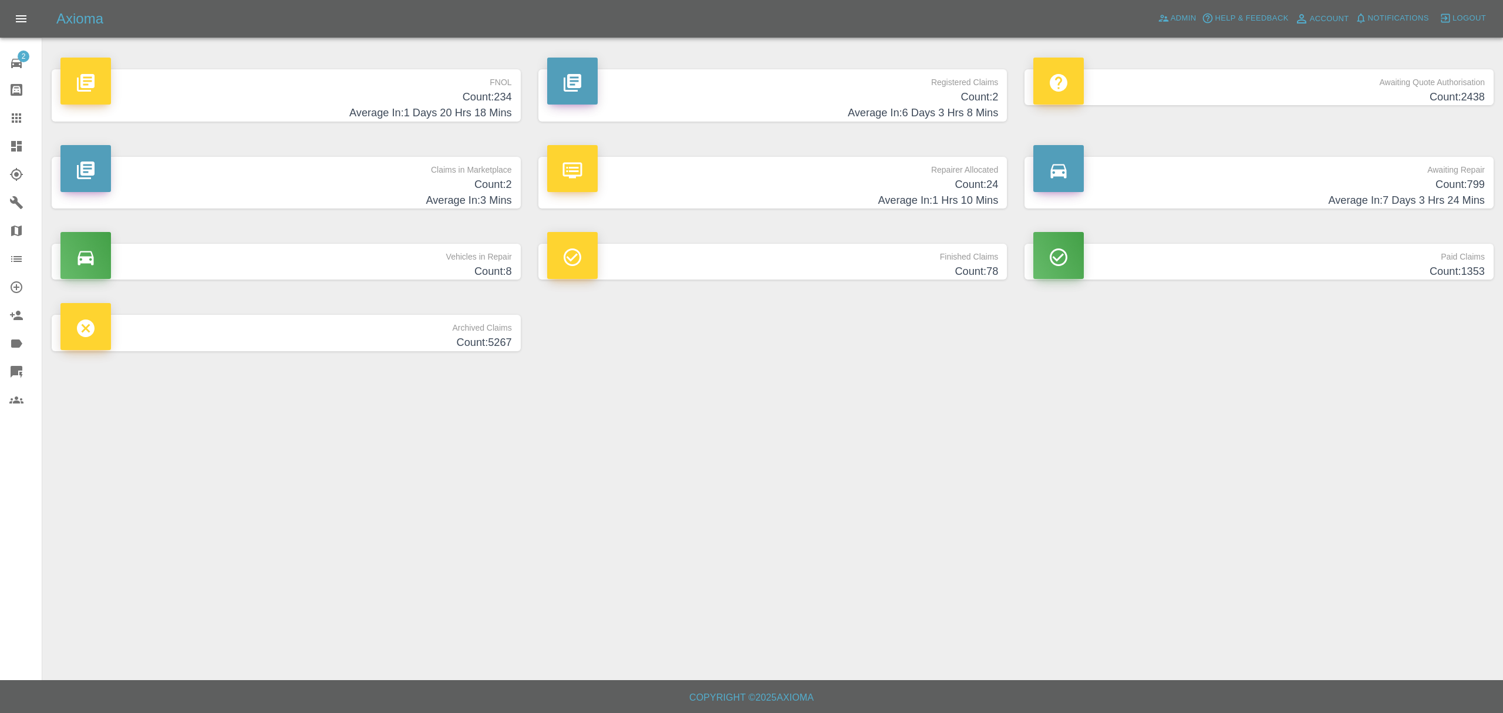
click at [484, 186] on h4 "Count: 2" at bounding box center [285, 185] width 451 height 16
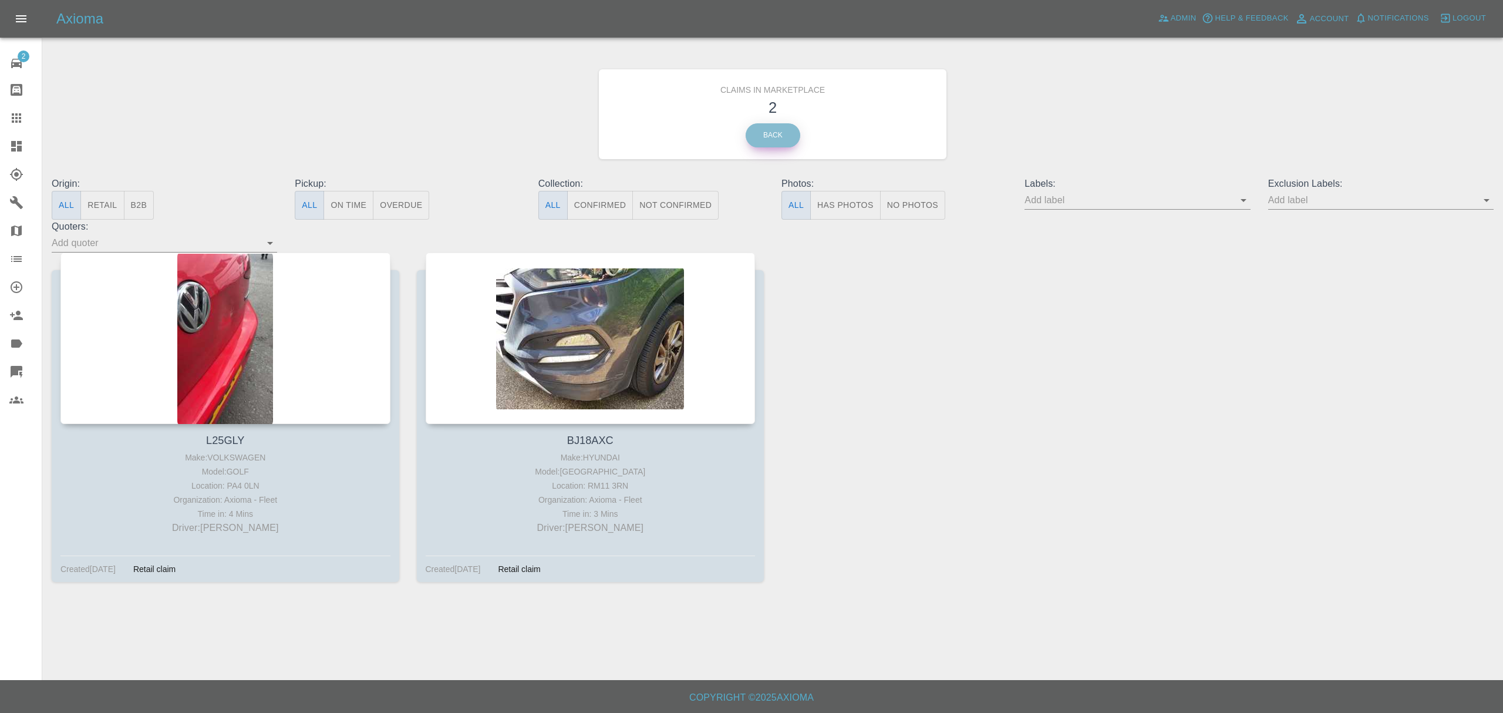
click at [773, 133] on link "Back" at bounding box center [773, 135] width 55 height 24
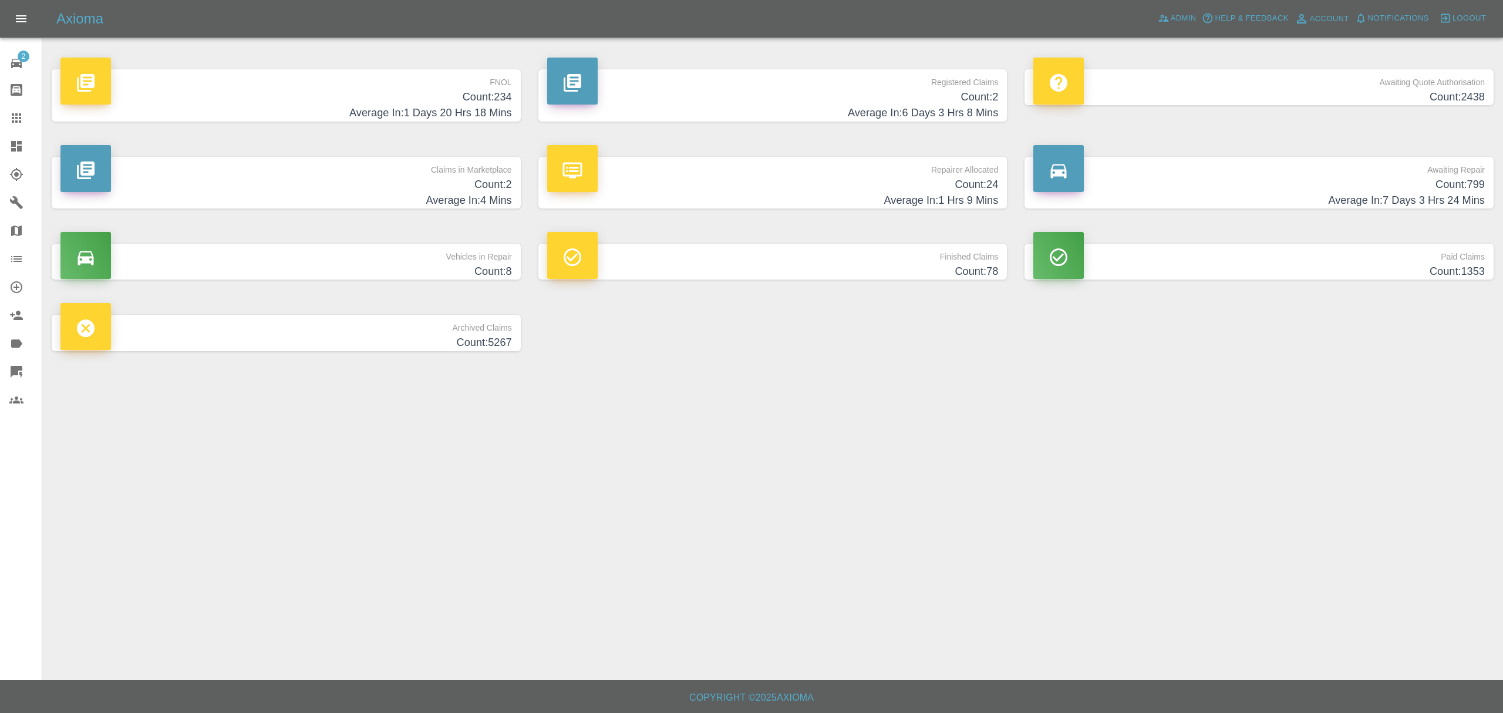
click at [459, 184] on h4 "Count: 2" at bounding box center [285, 185] width 451 height 16
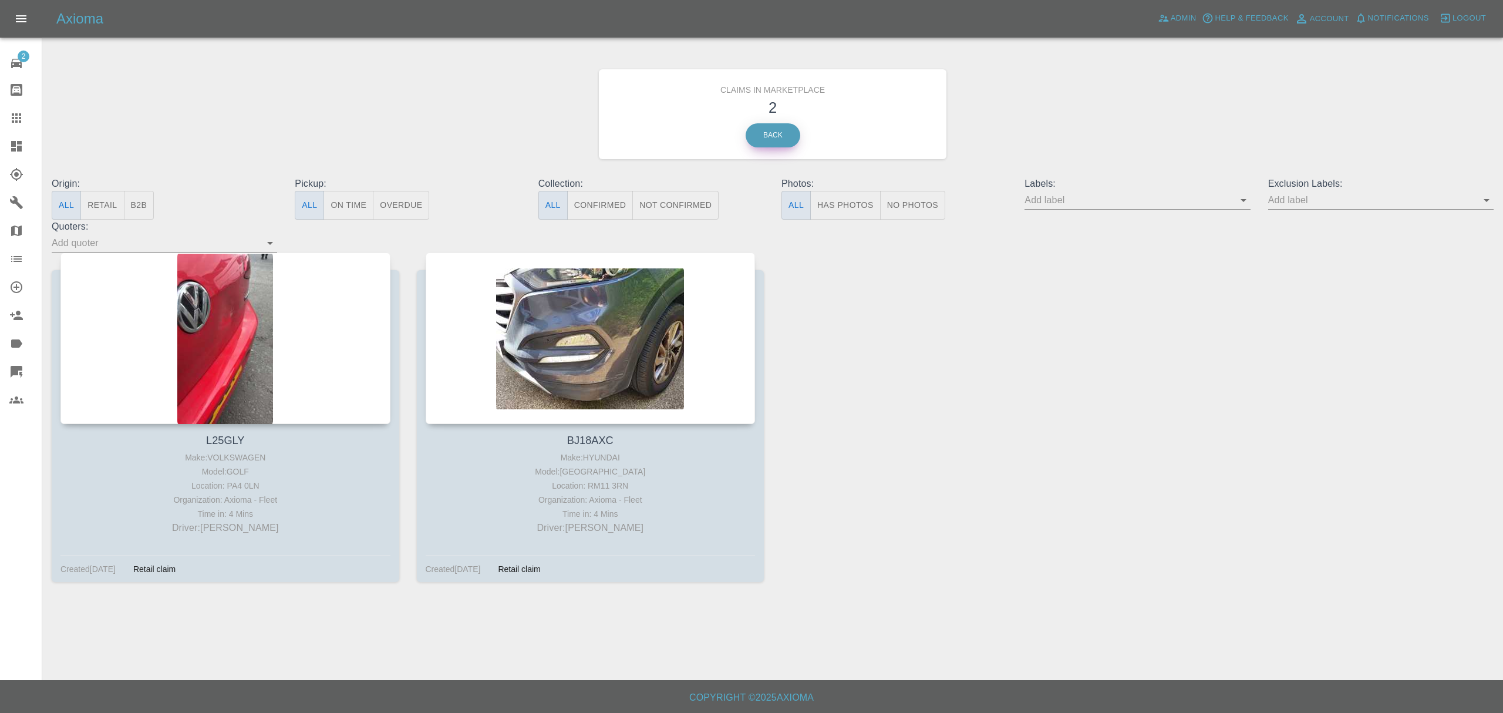
click at [783, 126] on link "Back" at bounding box center [773, 135] width 55 height 24
